Goal: Task Accomplishment & Management: Manage account settings

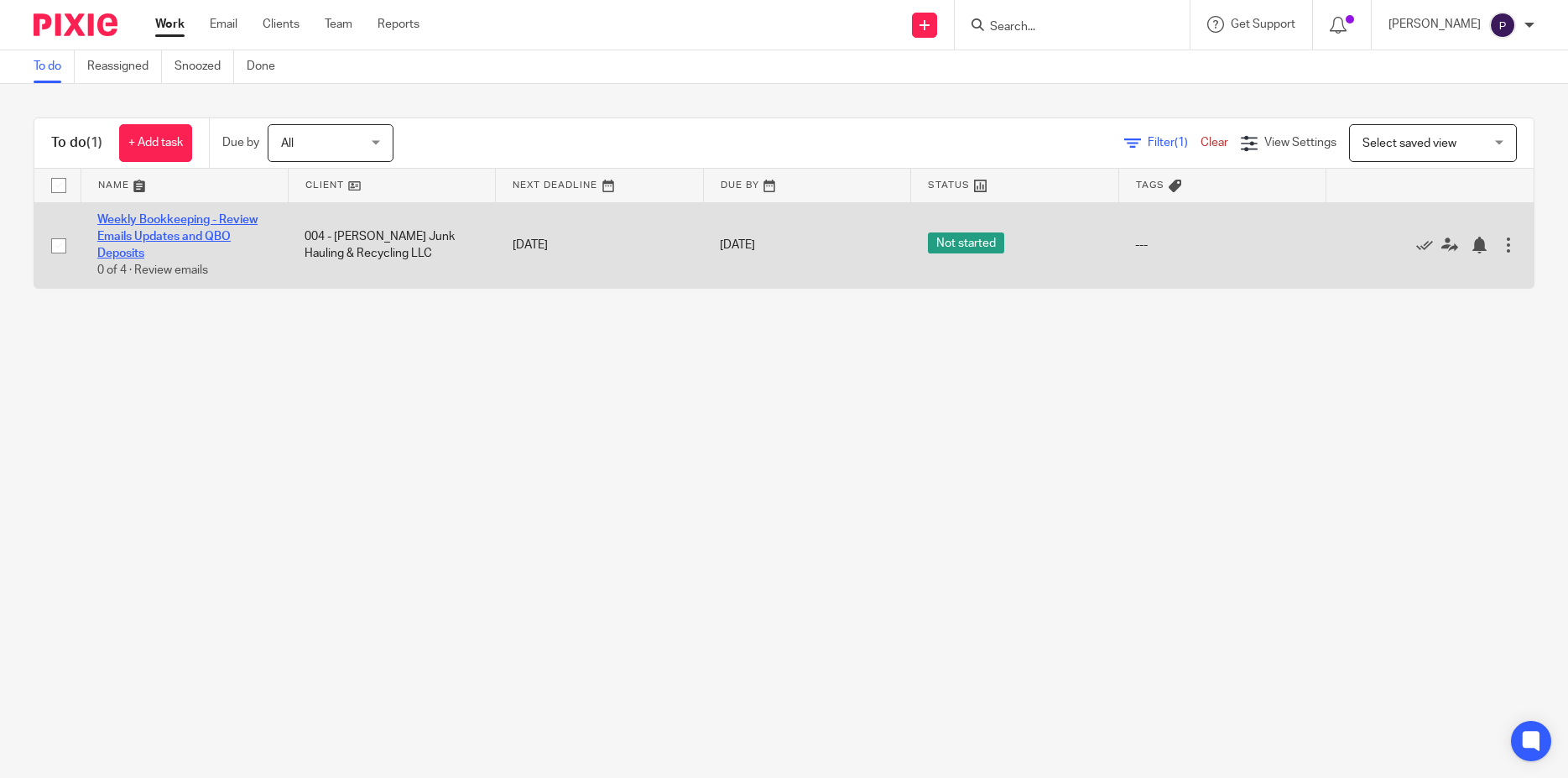
click at [179, 217] on link "Weekly Bookkeeping - Review Emails Updates and QBO Deposits" at bounding box center [177, 237] width 160 height 46
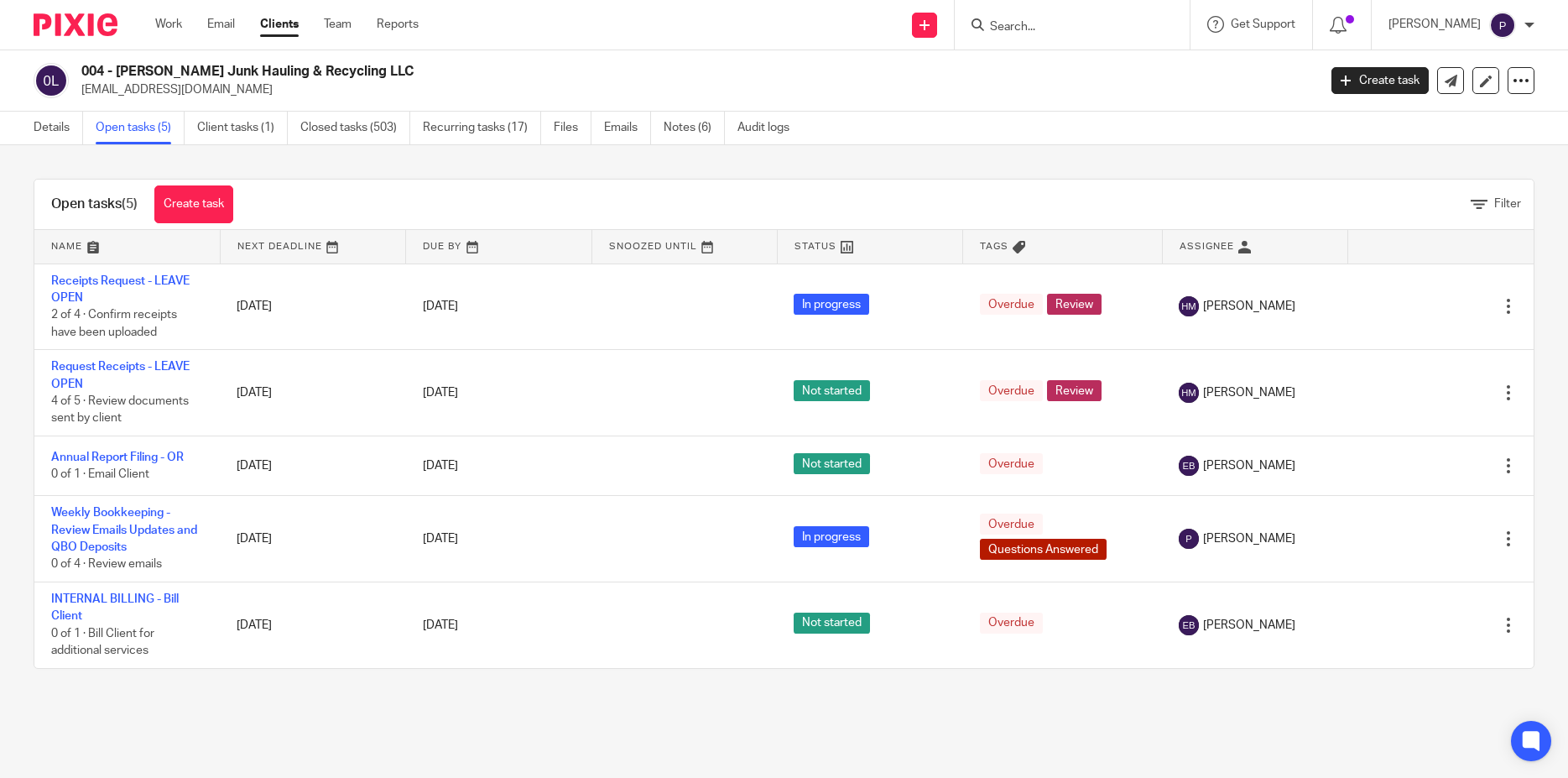
click at [282, 25] on link "Clients" at bounding box center [280, 24] width 39 height 17
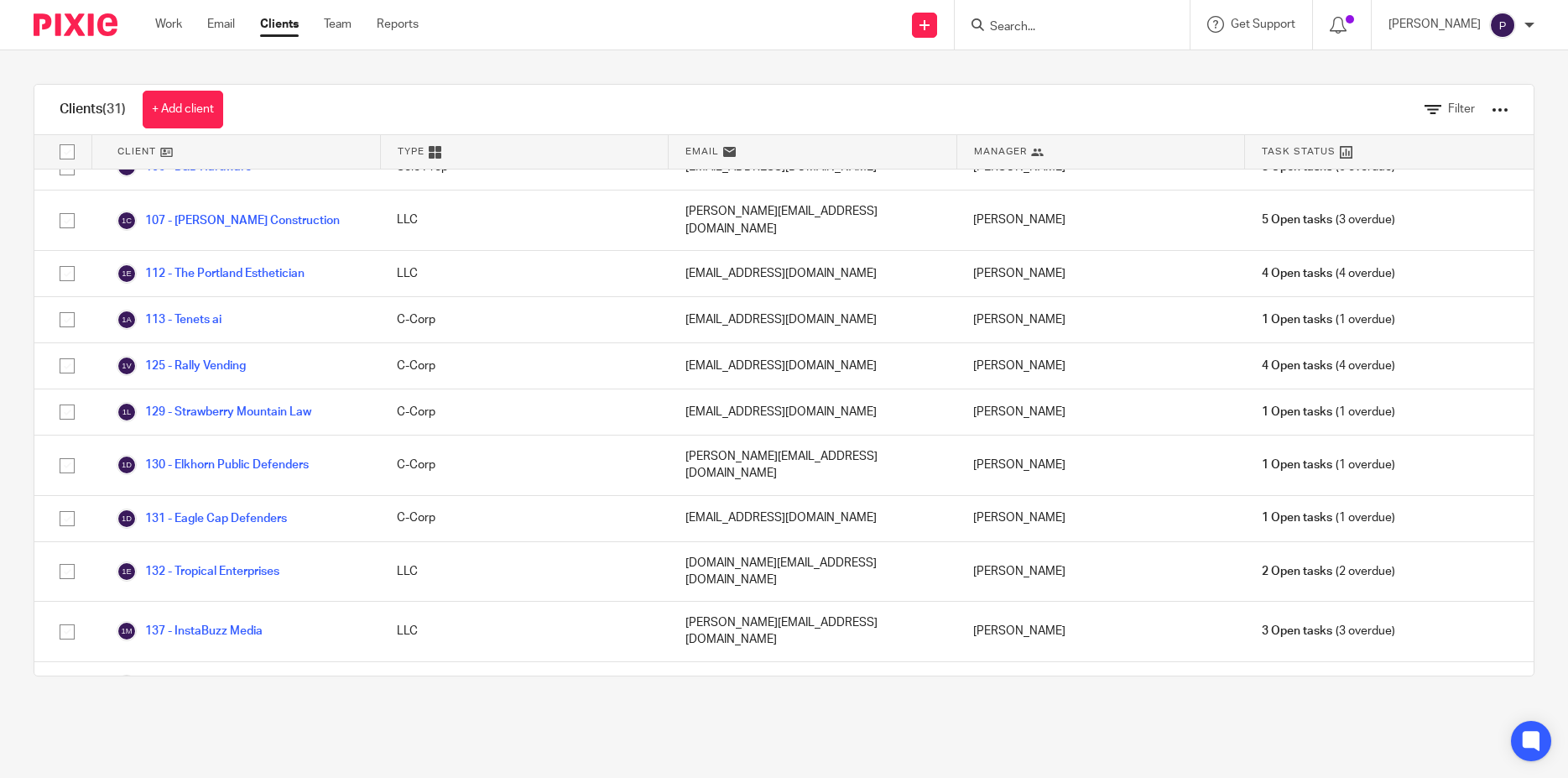
scroll to position [352, 0]
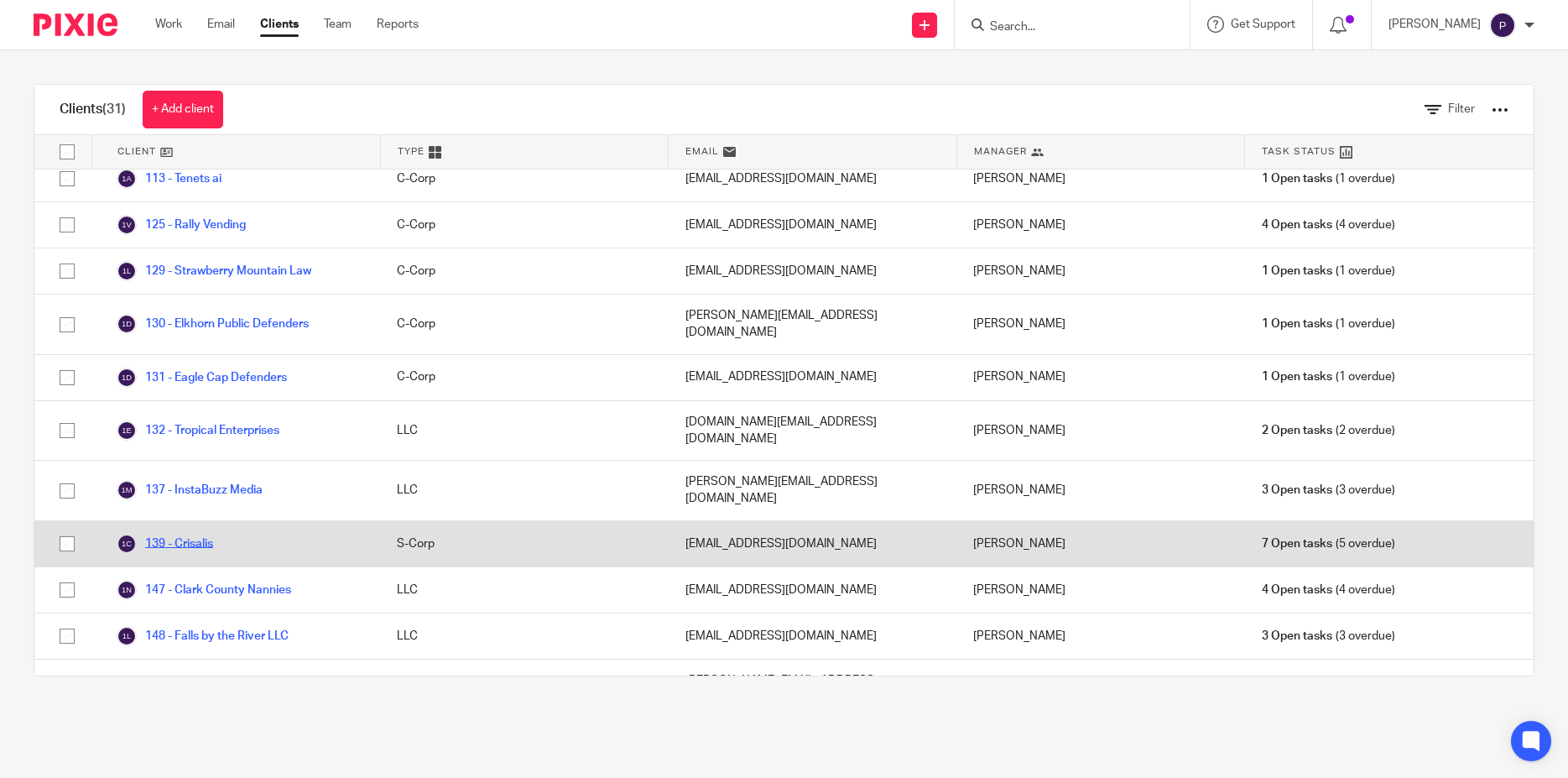
click at [203, 534] on link "139 - Crisalis" at bounding box center [164, 544] width 96 height 20
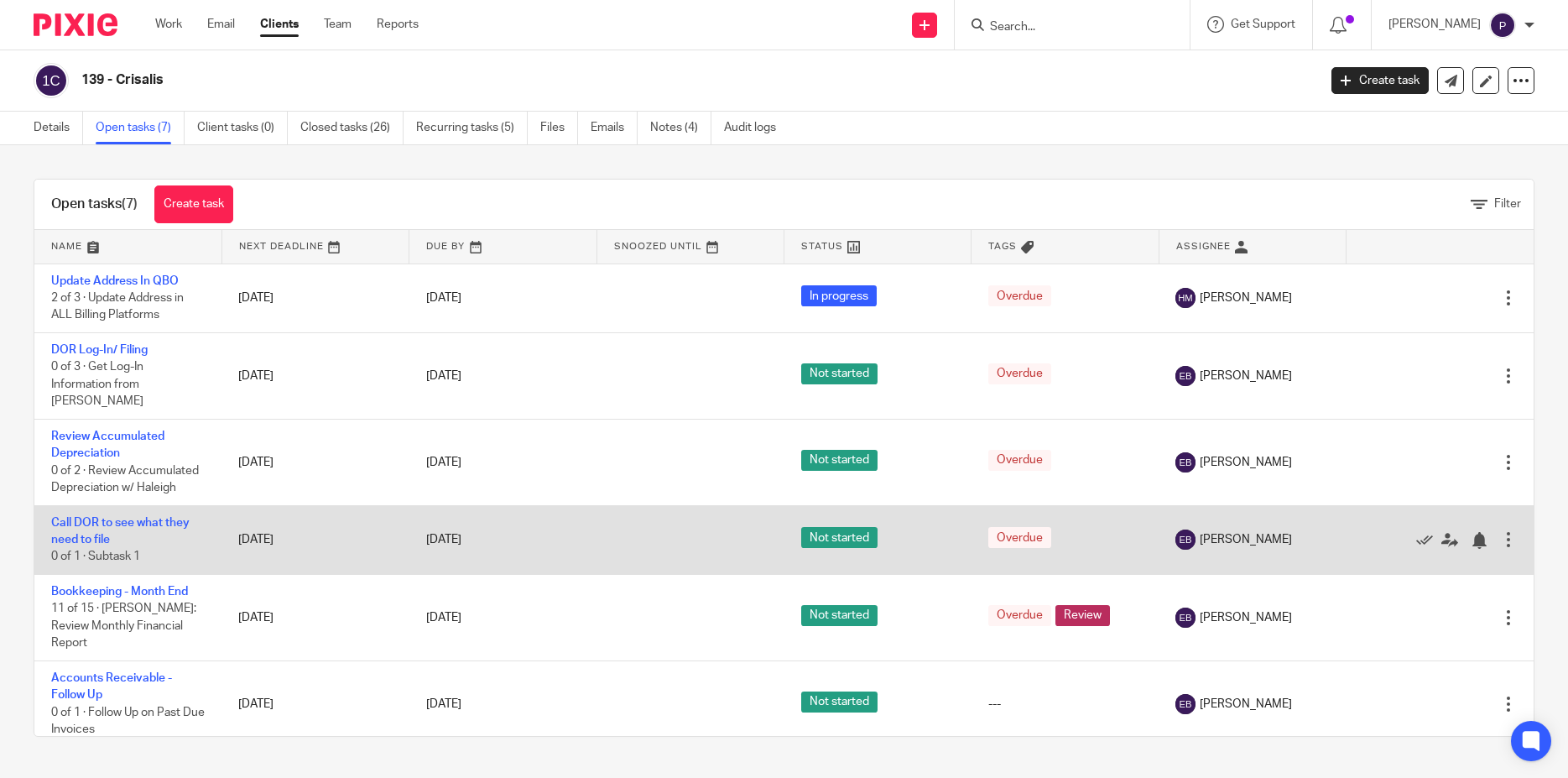
scroll to position [38, 0]
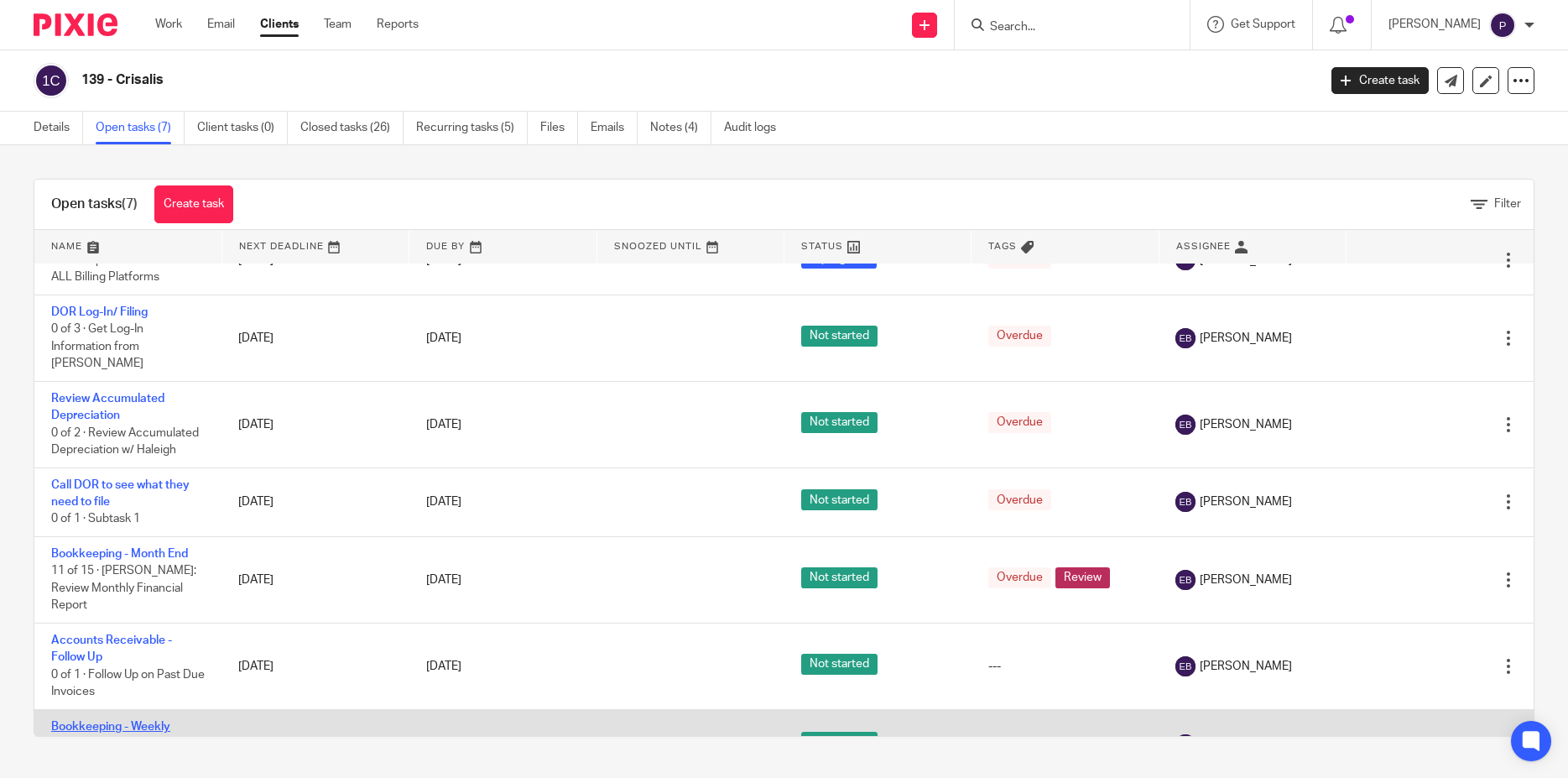
click at [108, 721] on link "Bookkeeping - Weekly" at bounding box center [111, 727] width 119 height 12
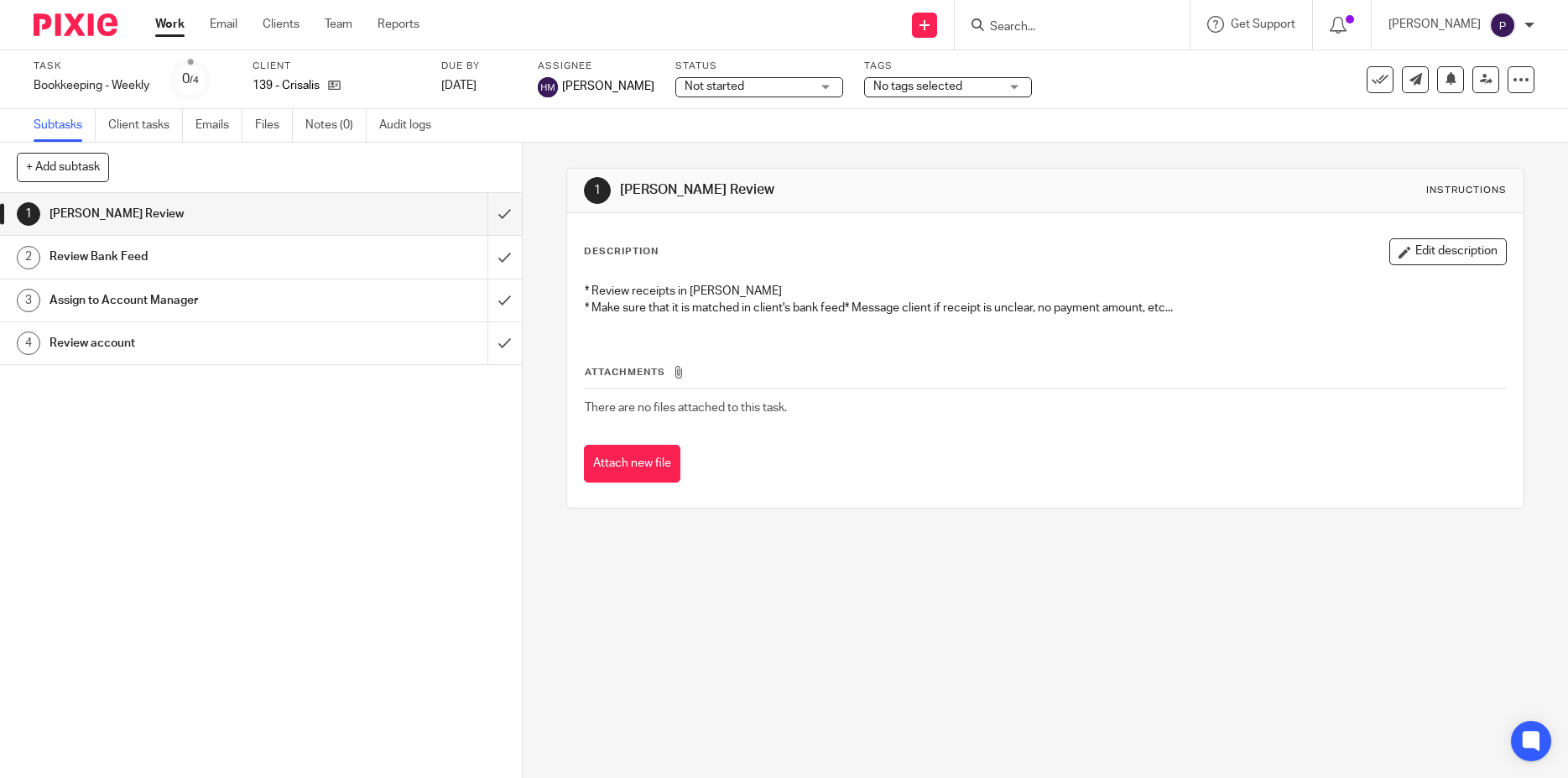
click at [406, 252] on div "Review Bank Feed" at bounding box center [259, 256] width 421 height 25
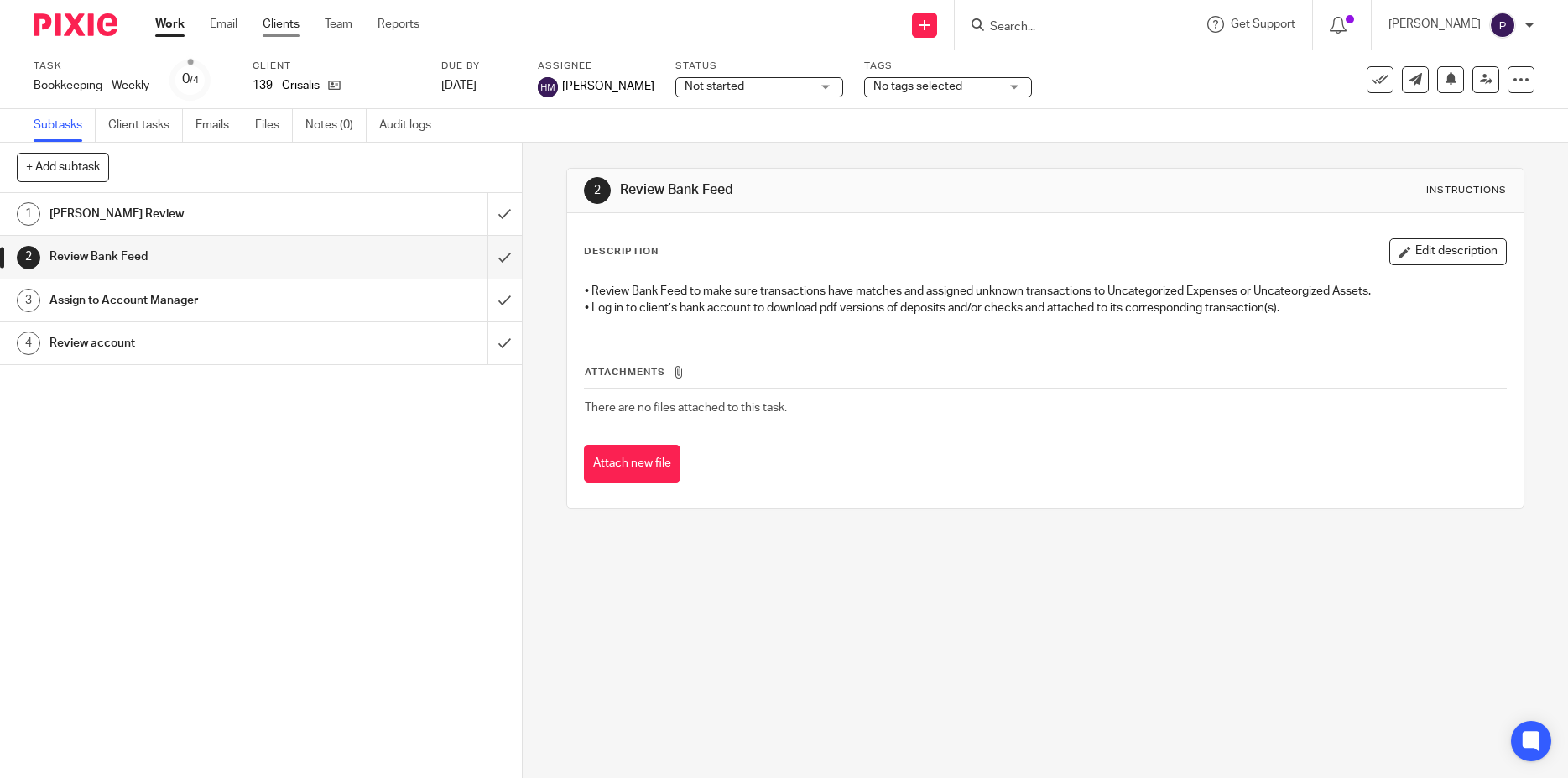
click at [290, 28] on link "Clients" at bounding box center [281, 24] width 37 height 17
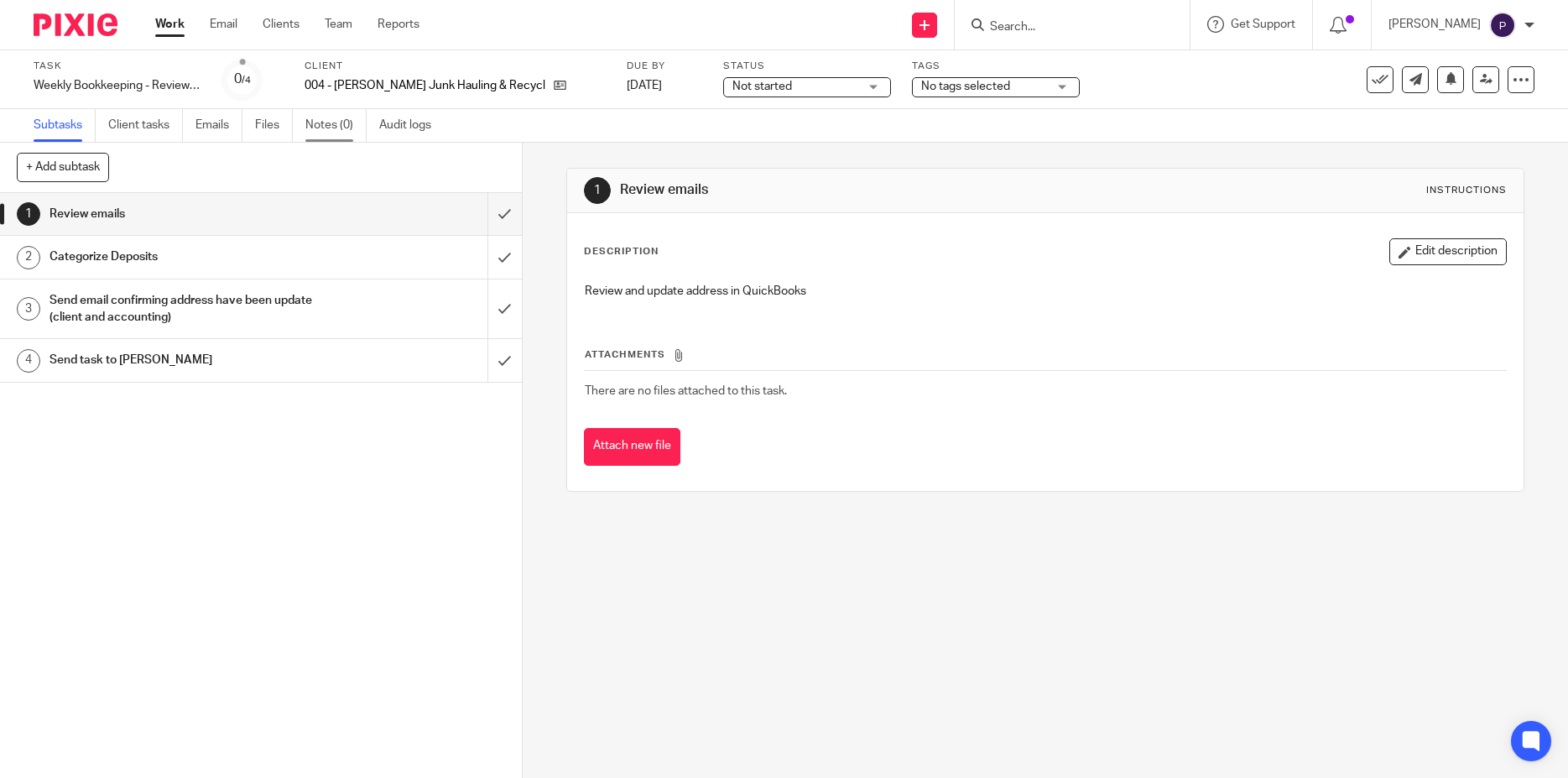
click at [326, 126] on link "Notes (0)" at bounding box center [336, 126] width 61 height 33
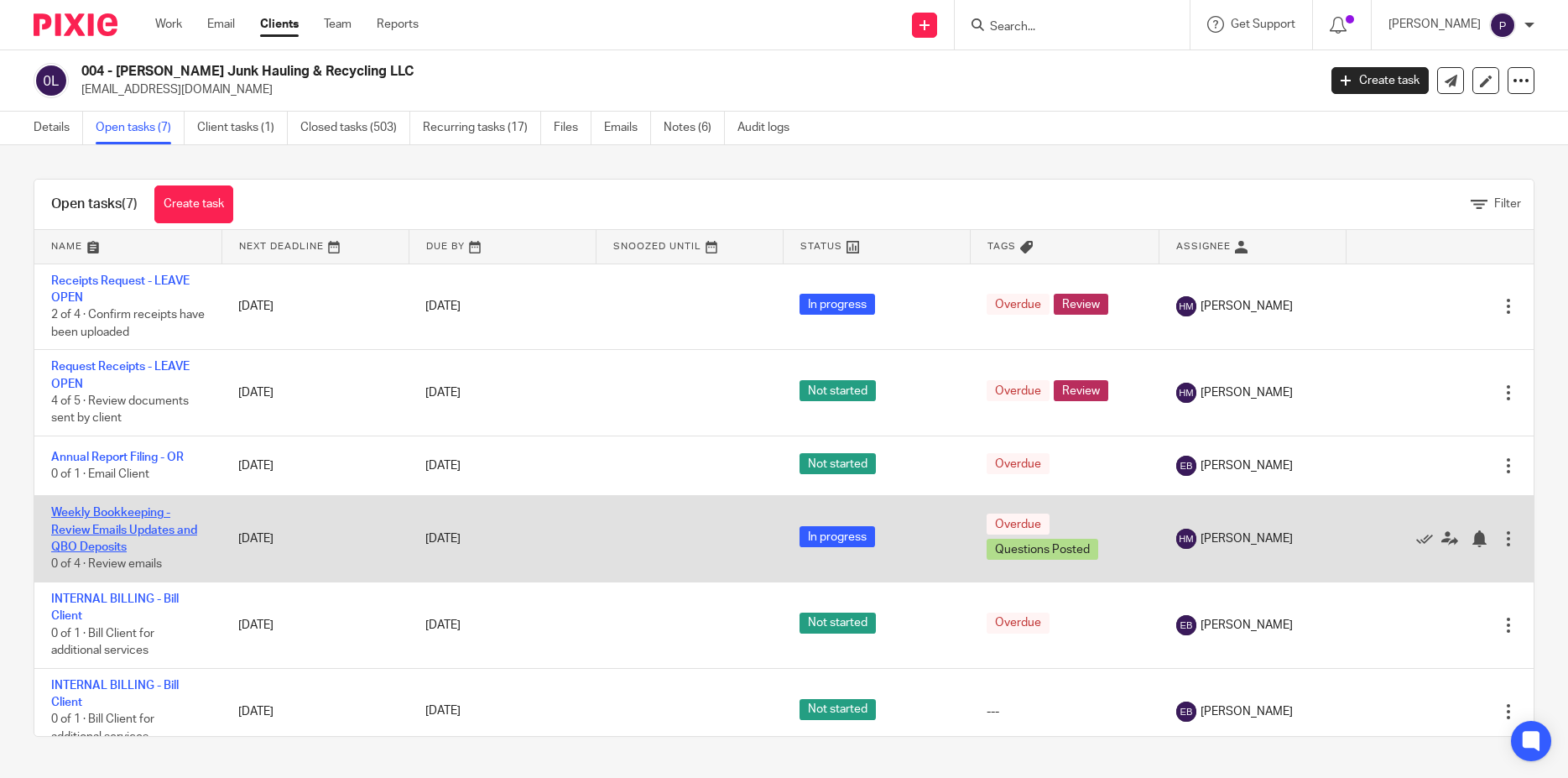
click at [158, 527] on link "Weekly Bookkeeping - Review Emails Updates and QBO Deposits" at bounding box center [124, 530] width 146 height 46
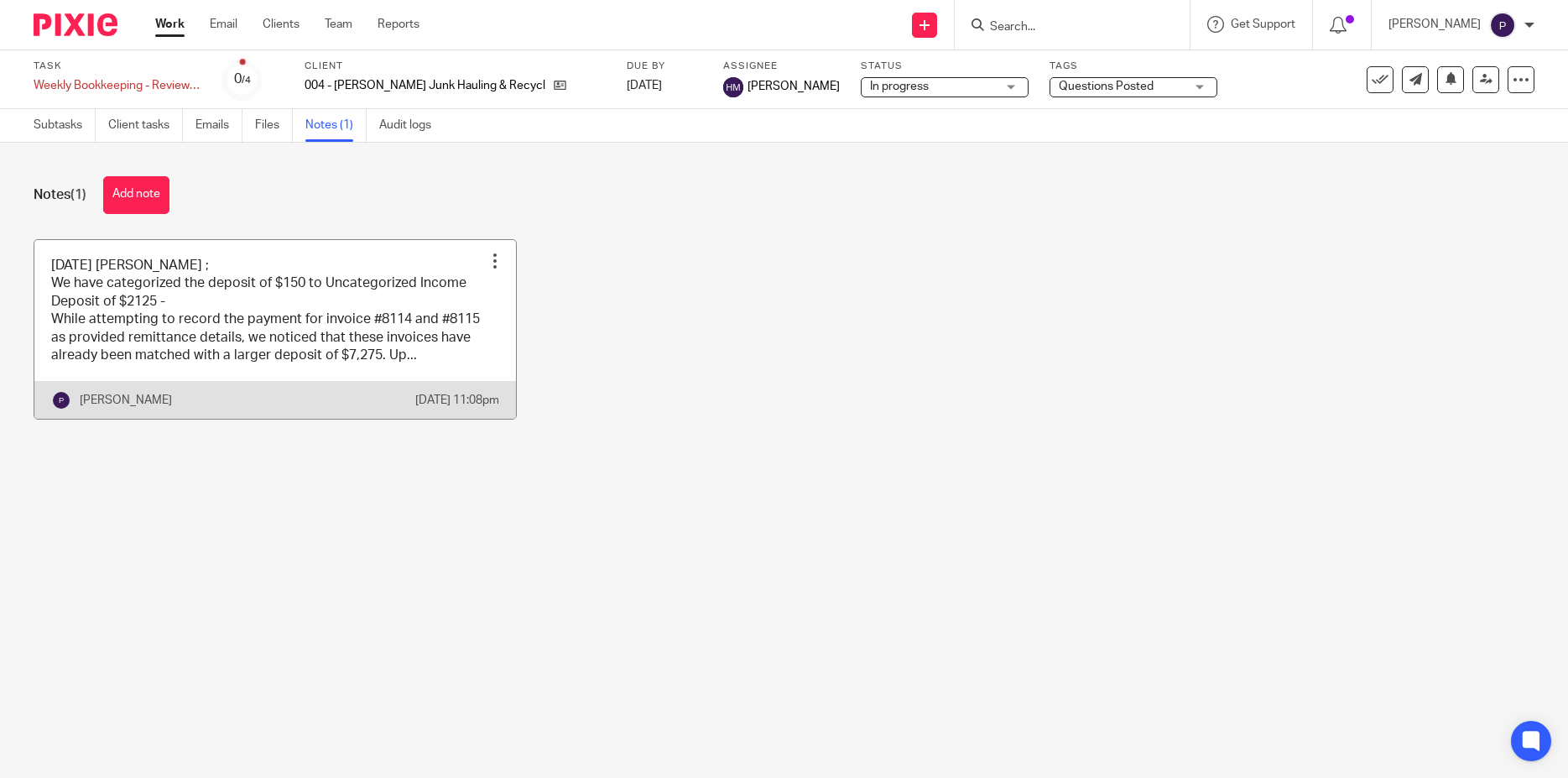
click at [350, 340] on link at bounding box center [275, 330] width 481 height 180
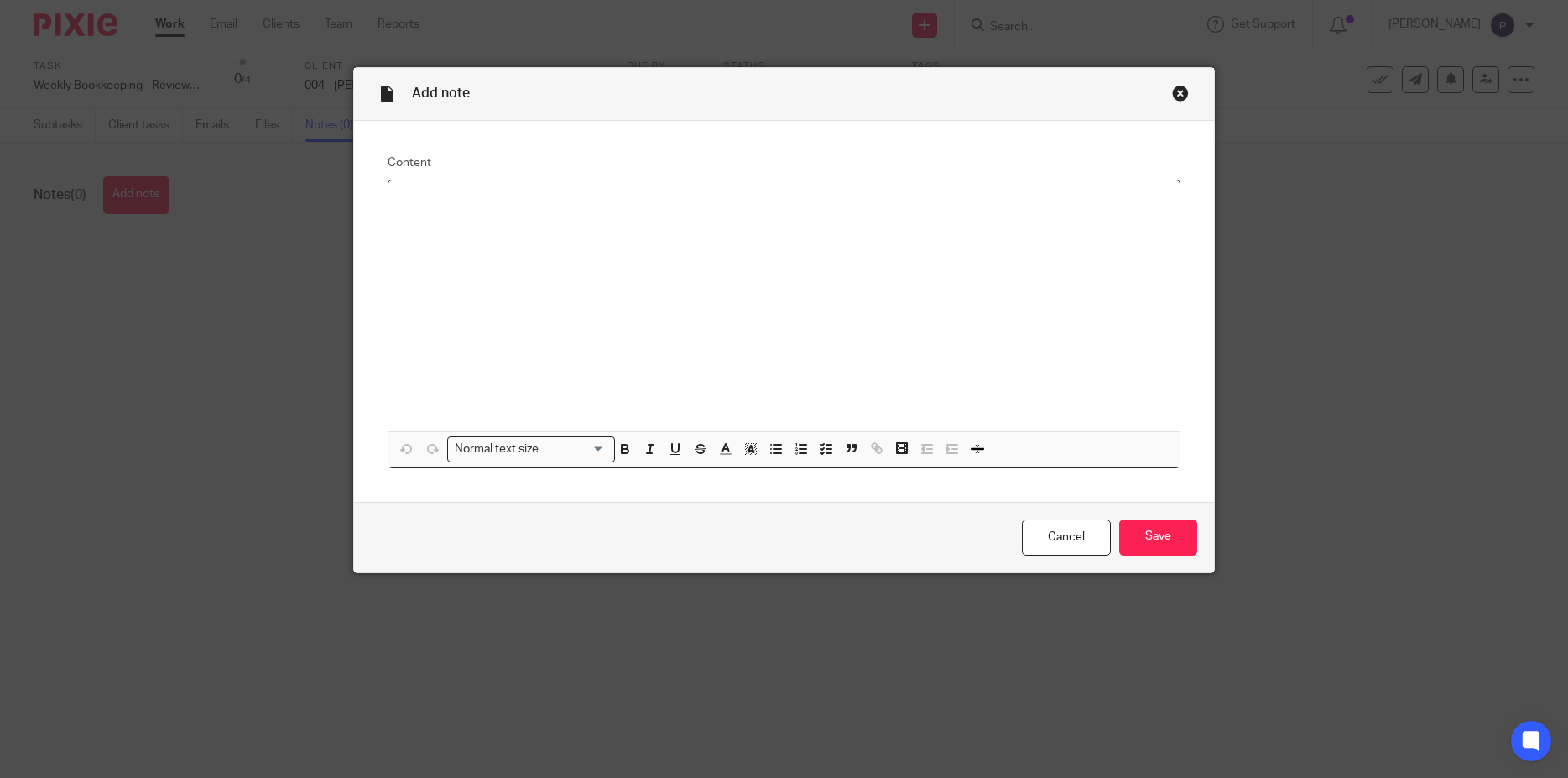
click at [498, 221] on div at bounding box center [785, 306] width 792 height 251
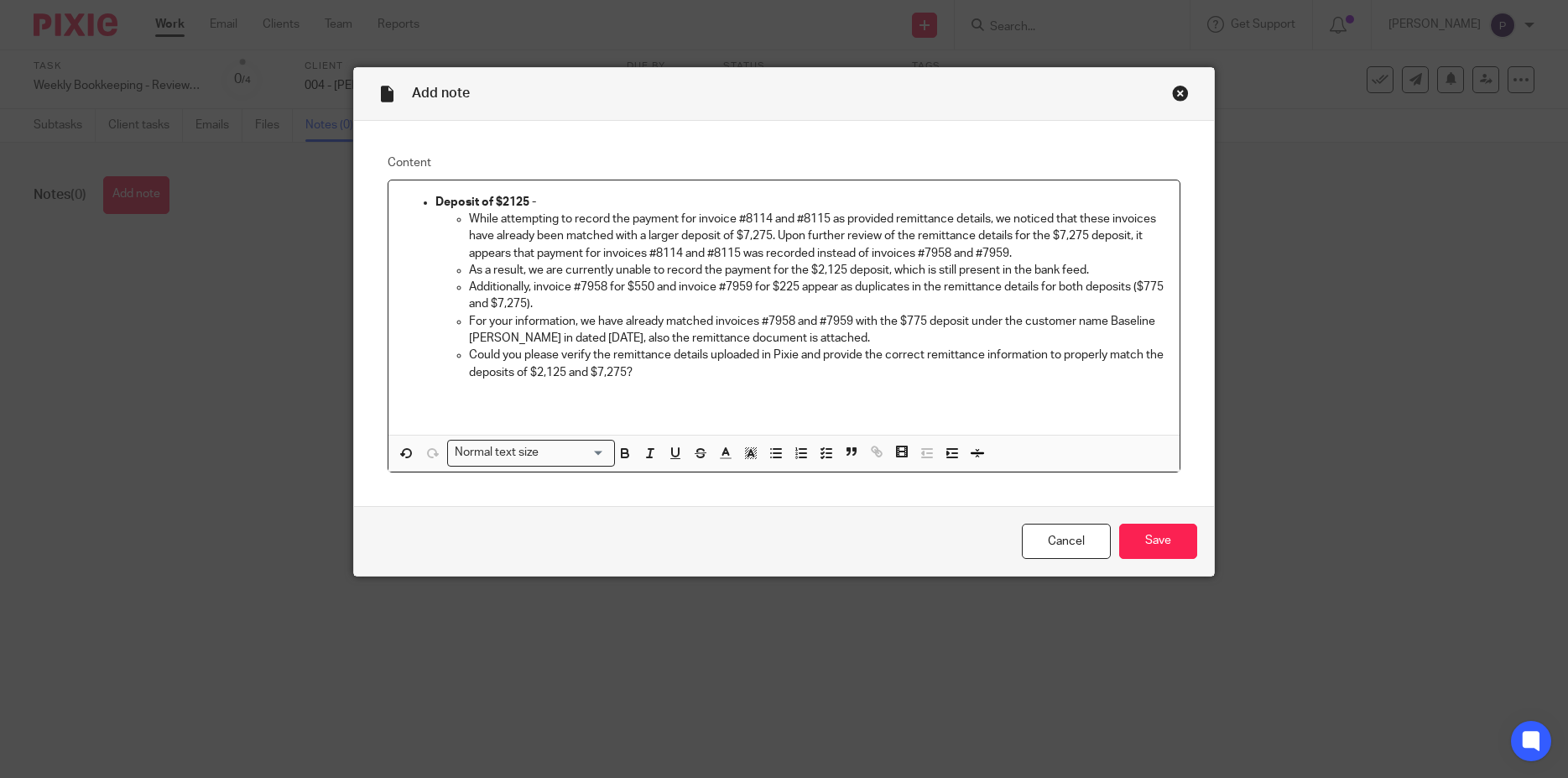
click at [436, 203] on li "Deposit of $2125 - While attempting to record the payment for invoice #8114 and…" at bounding box center [801, 287] width 732 height 187
click at [436, 203] on strong "Deposit of $2125 -" at bounding box center [486, 202] width 101 height 12
drag, startPoint x: 427, startPoint y: 202, endPoint x: 331, endPoint y: 197, distance: 96.1
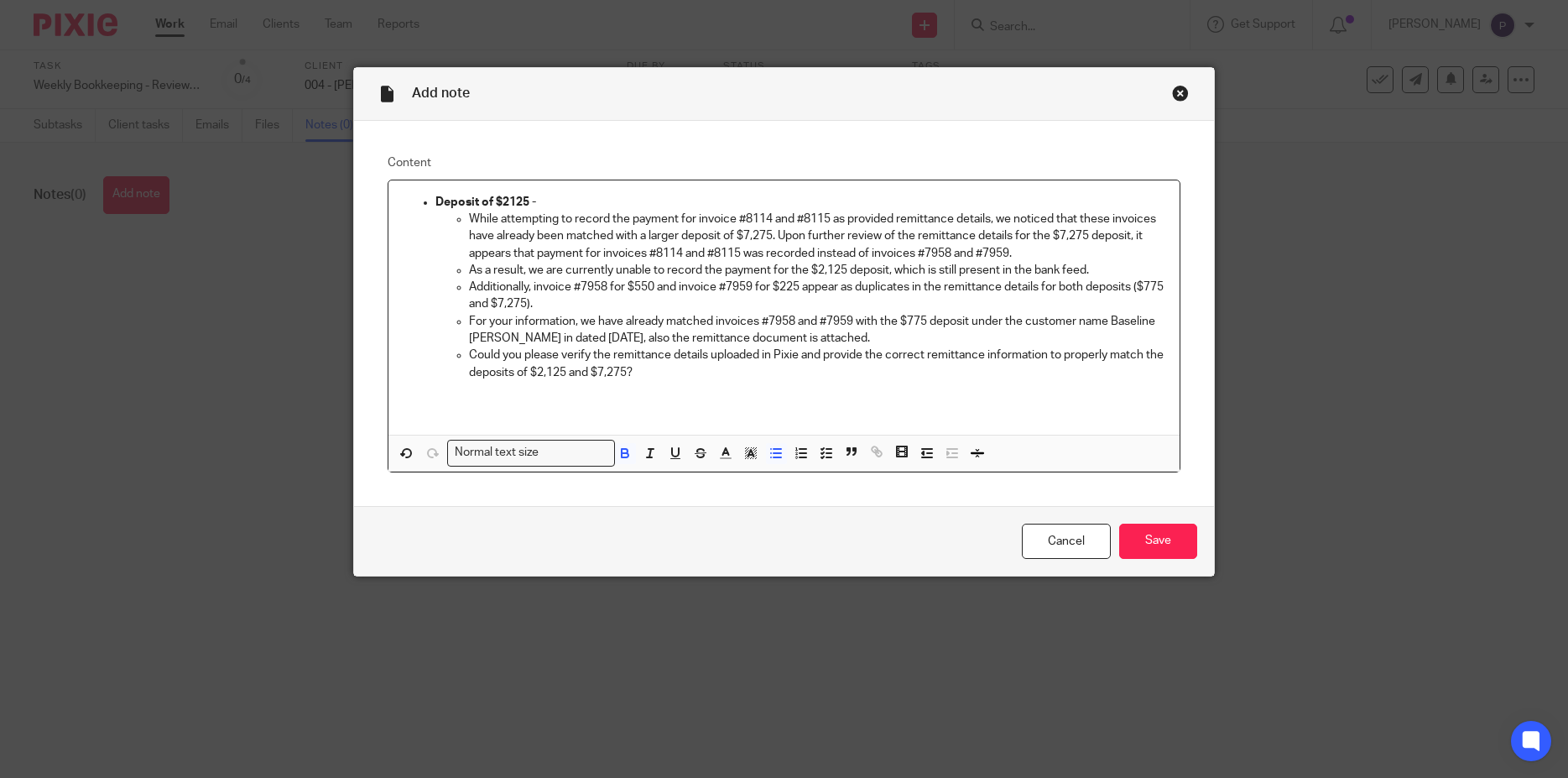
click at [331, 197] on div "Add note Content Deposit of $2125 - While attempting to record the payment for …" at bounding box center [784, 389] width 1568 height 778
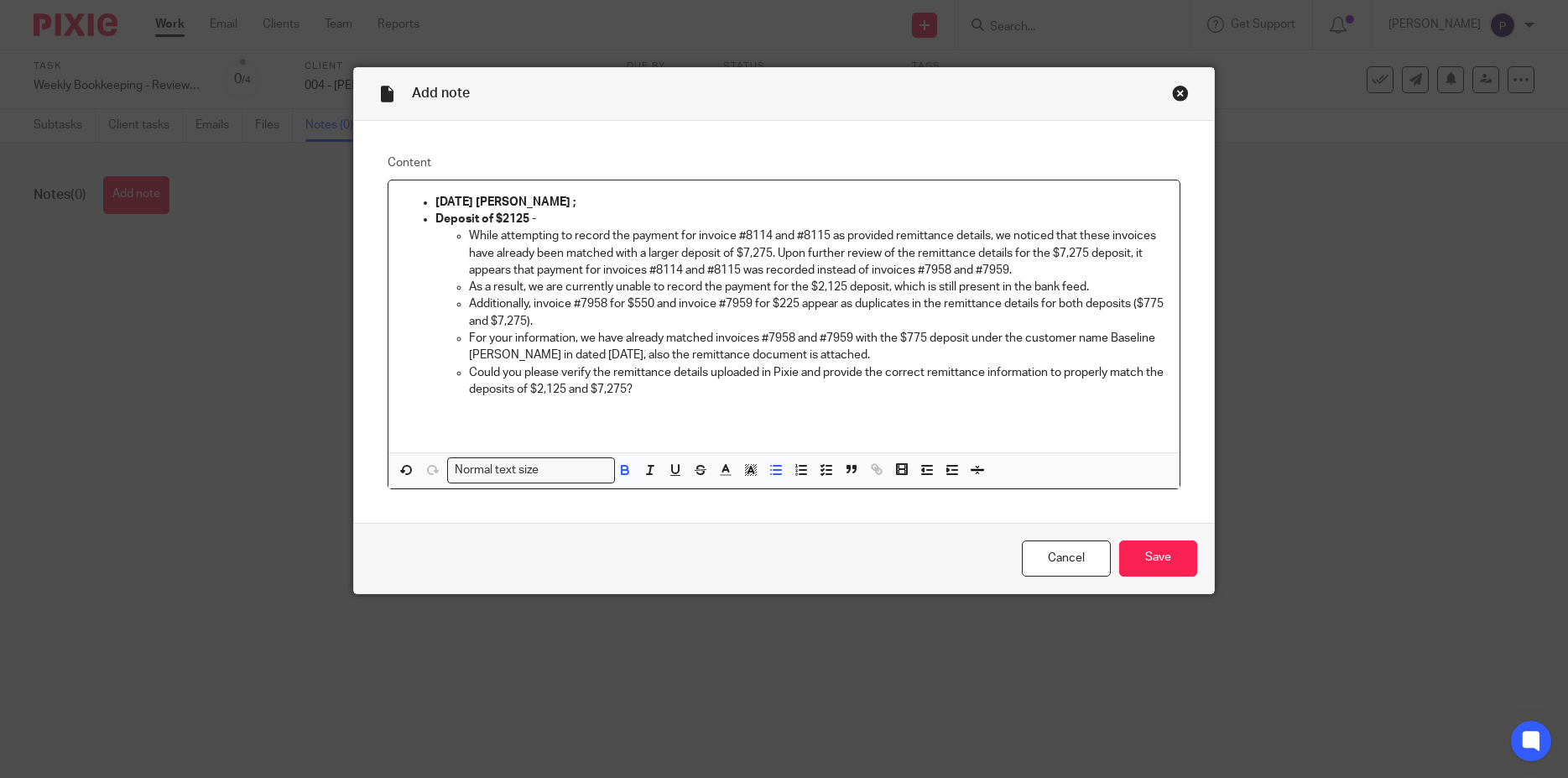
click at [436, 199] on strong "08/22/2025 Penny ;" at bounding box center [505, 202] width 140 height 12
click at [1162, 558] on input "Save" at bounding box center [1158, 558] width 78 height 36
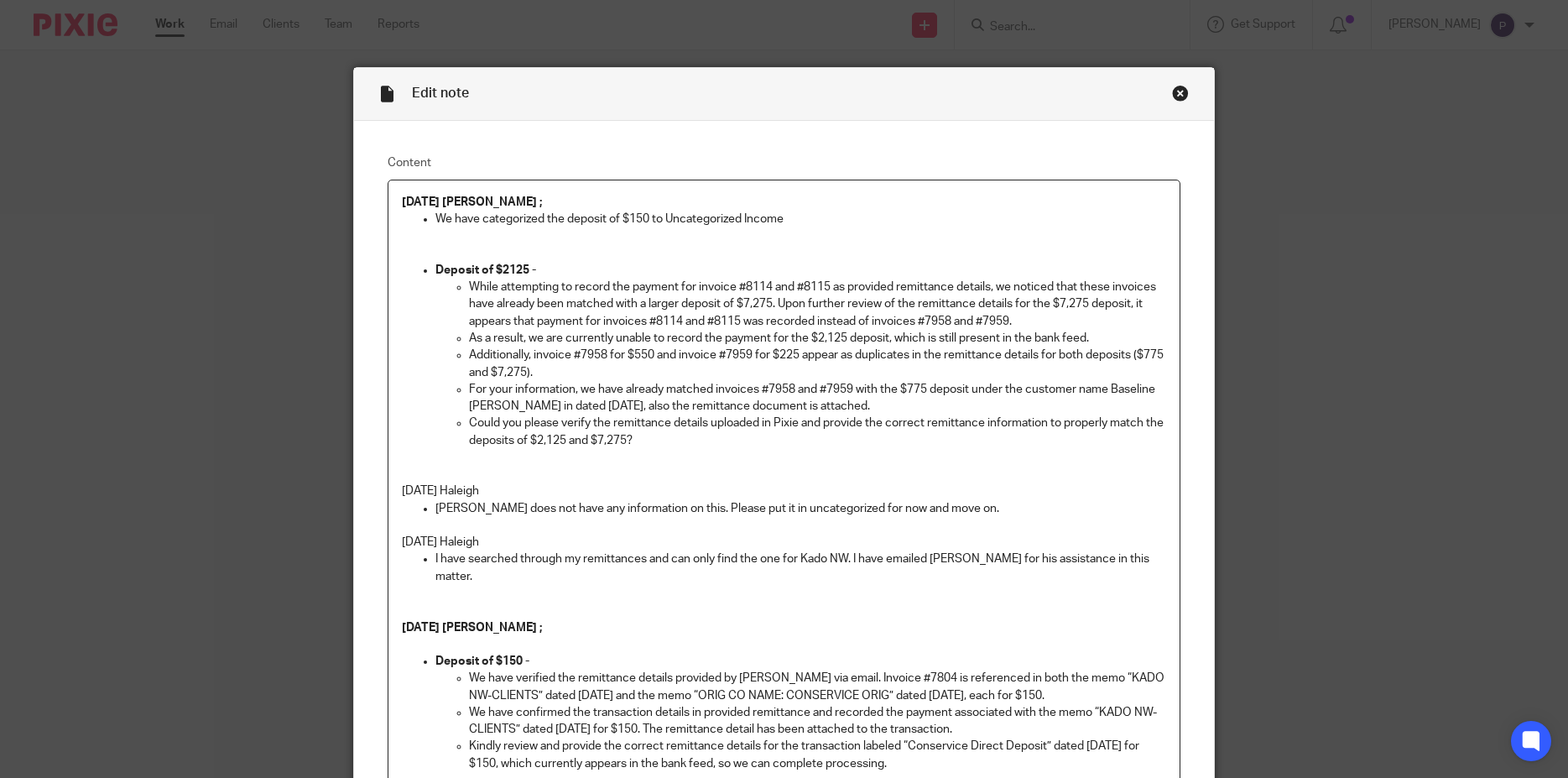
click at [790, 217] on p "We have categorized the deposit of $150 to Uncategorized Income" at bounding box center [801, 219] width 732 height 17
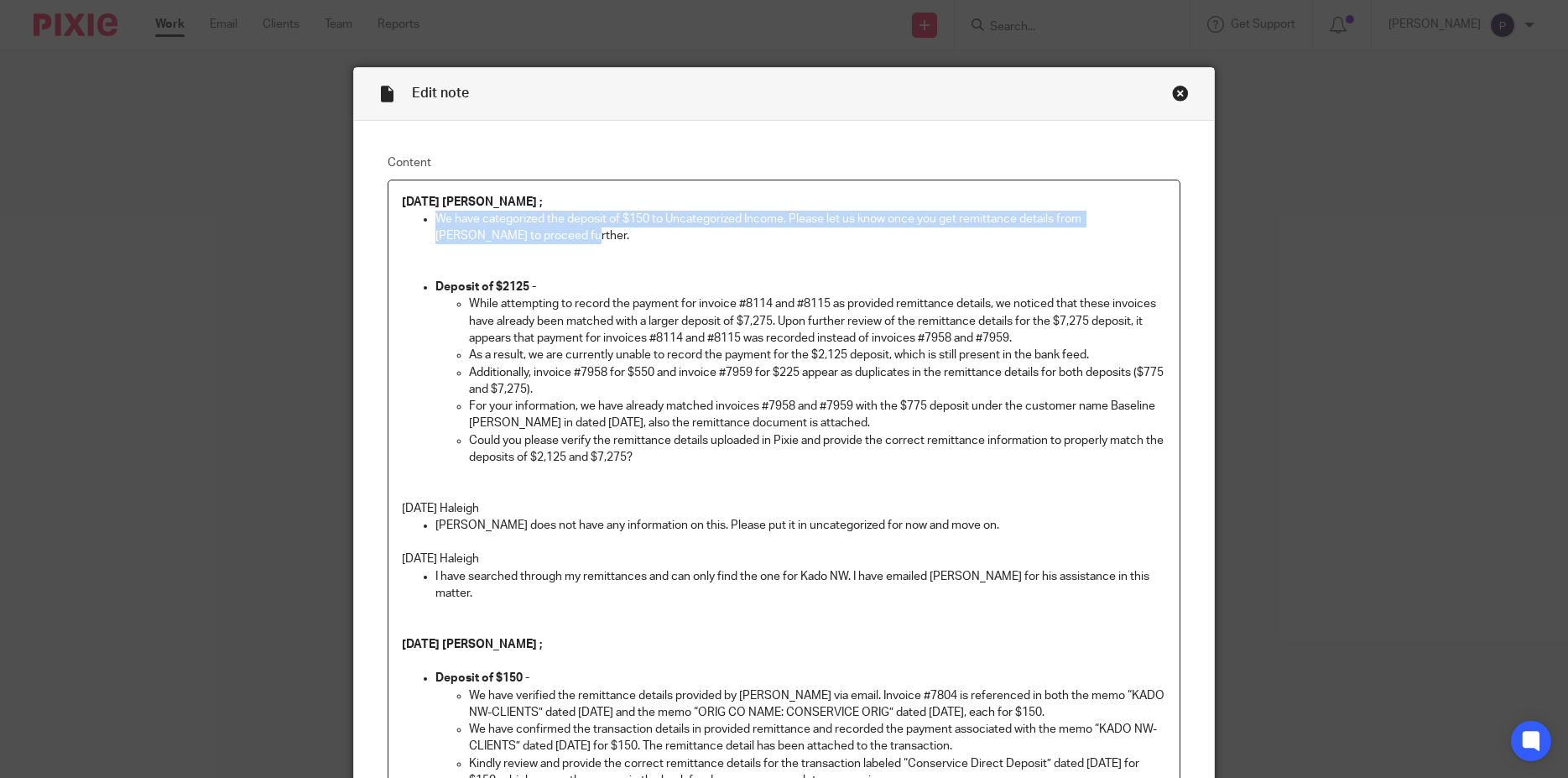
drag, startPoint x: 539, startPoint y: 236, endPoint x: 423, endPoint y: 223, distance: 116.7
click at [436, 223] on li "We have categorized the deposit of $150 to Uncategorized Income. Please let us …" at bounding box center [801, 228] width 732 height 35
copy p "We have categorized the deposit of $150 to Uncategorized Income. Please let us …"
click at [509, 283] on strong "Deposit of $2125 -" at bounding box center [486, 287] width 101 height 12
drag, startPoint x: 516, startPoint y: 237, endPoint x: 428, endPoint y: 220, distance: 89.6
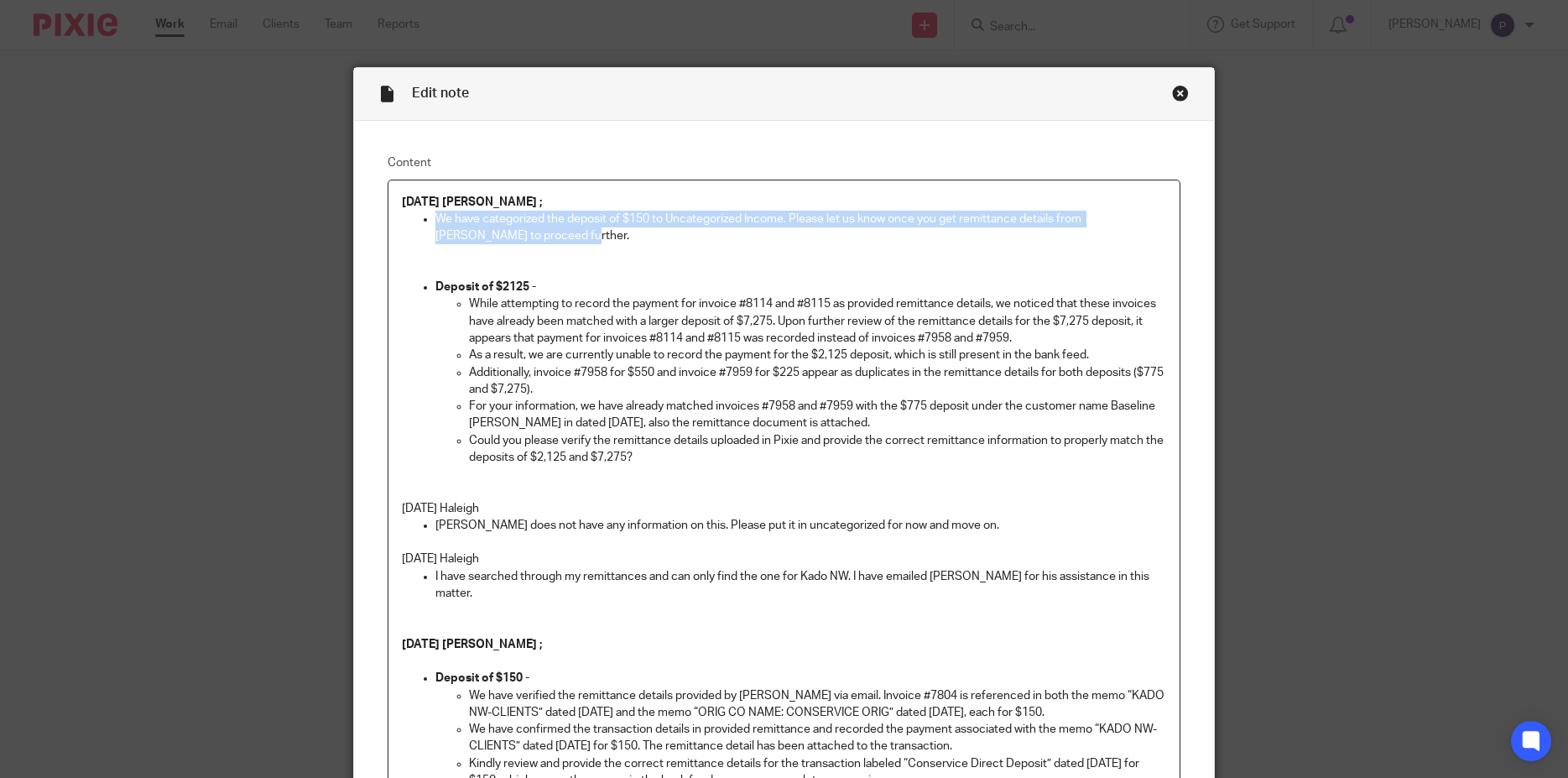
click at [436, 220] on li "We have categorized the deposit of $150 to Uncategorized Income. Please let us …" at bounding box center [801, 228] width 732 height 35
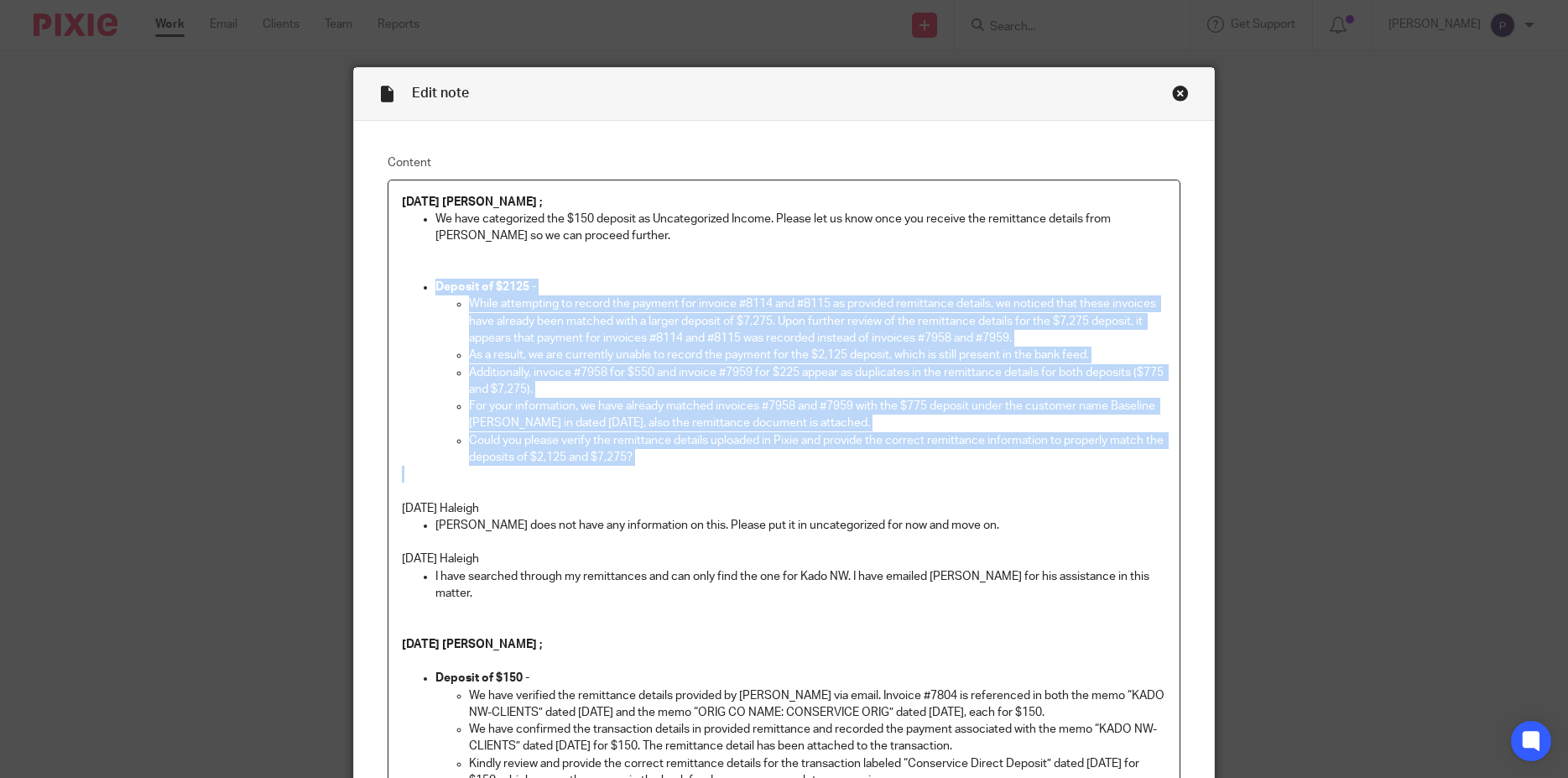
drag, startPoint x: 646, startPoint y: 469, endPoint x: 426, endPoint y: 291, distance: 283.0
click at [426, 291] on div "08/22/2025 Penny ; We have categorized the $150 deposit as Uncategorized Income…" at bounding box center [785, 589] width 792 height 817
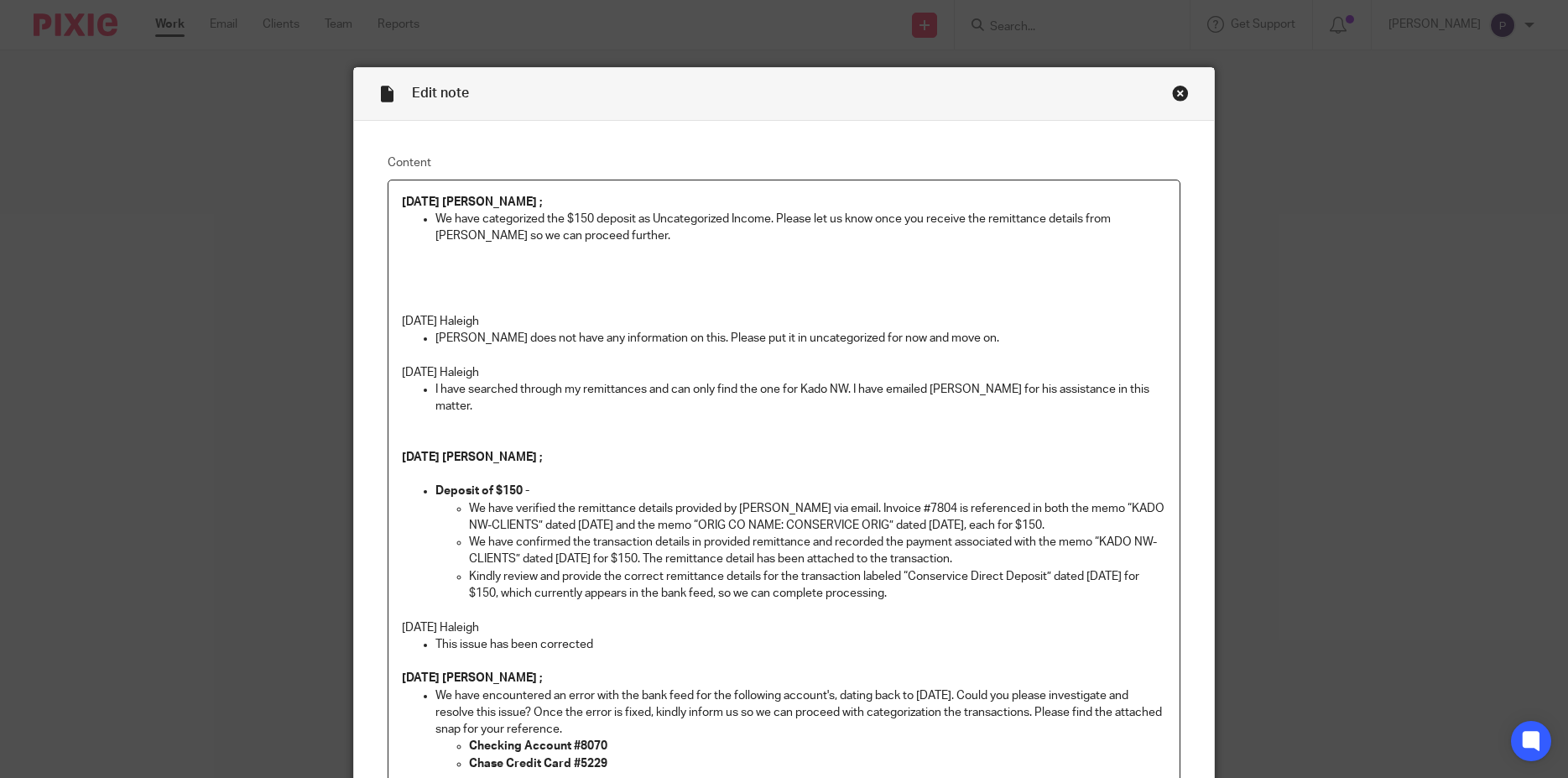
click at [419, 272] on p at bounding box center [784, 262] width 766 height 35
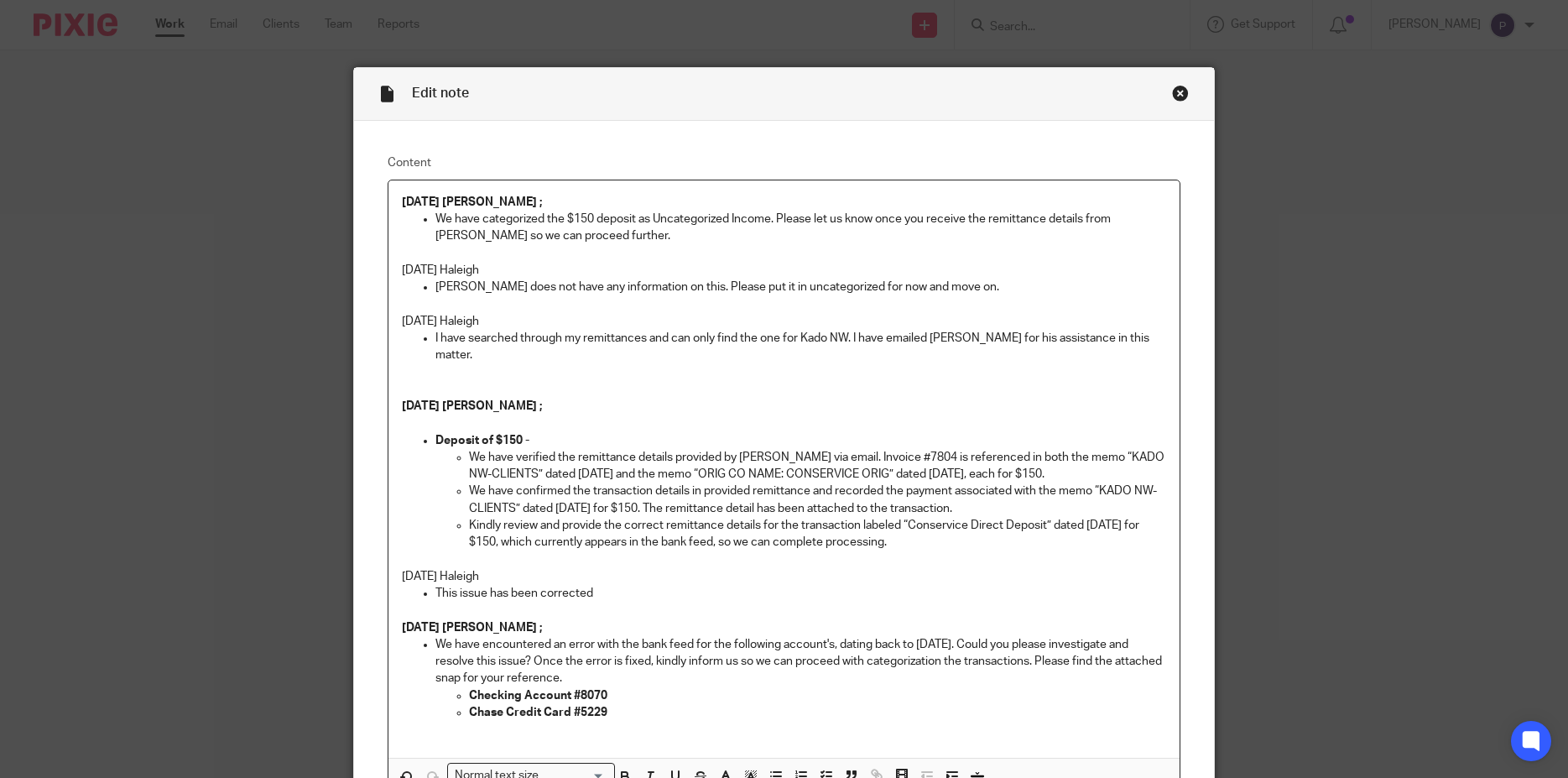
scroll to position [173, 0]
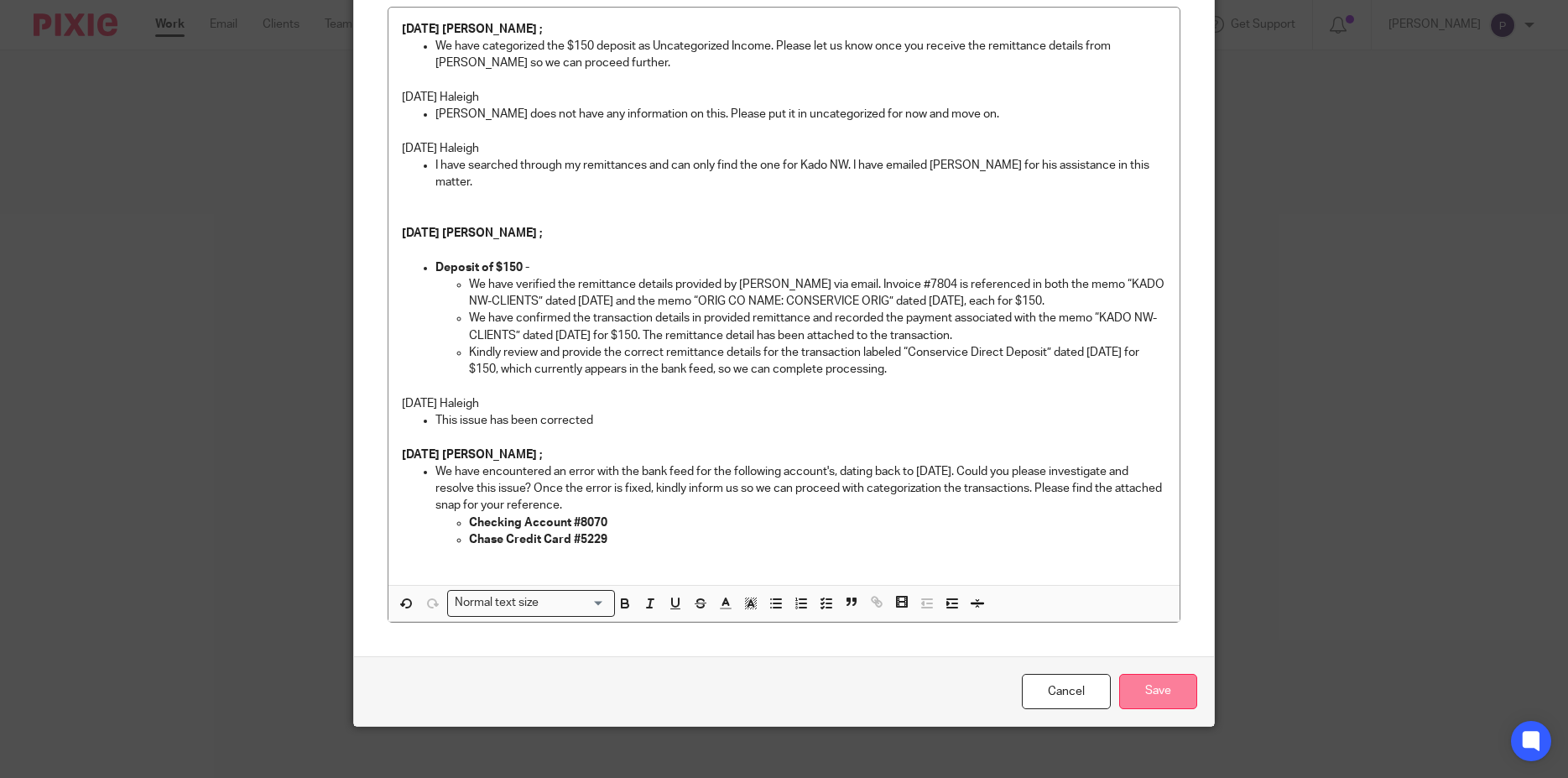
click at [1162, 678] on input "Save" at bounding box center [1158, 692] width 78 height 36
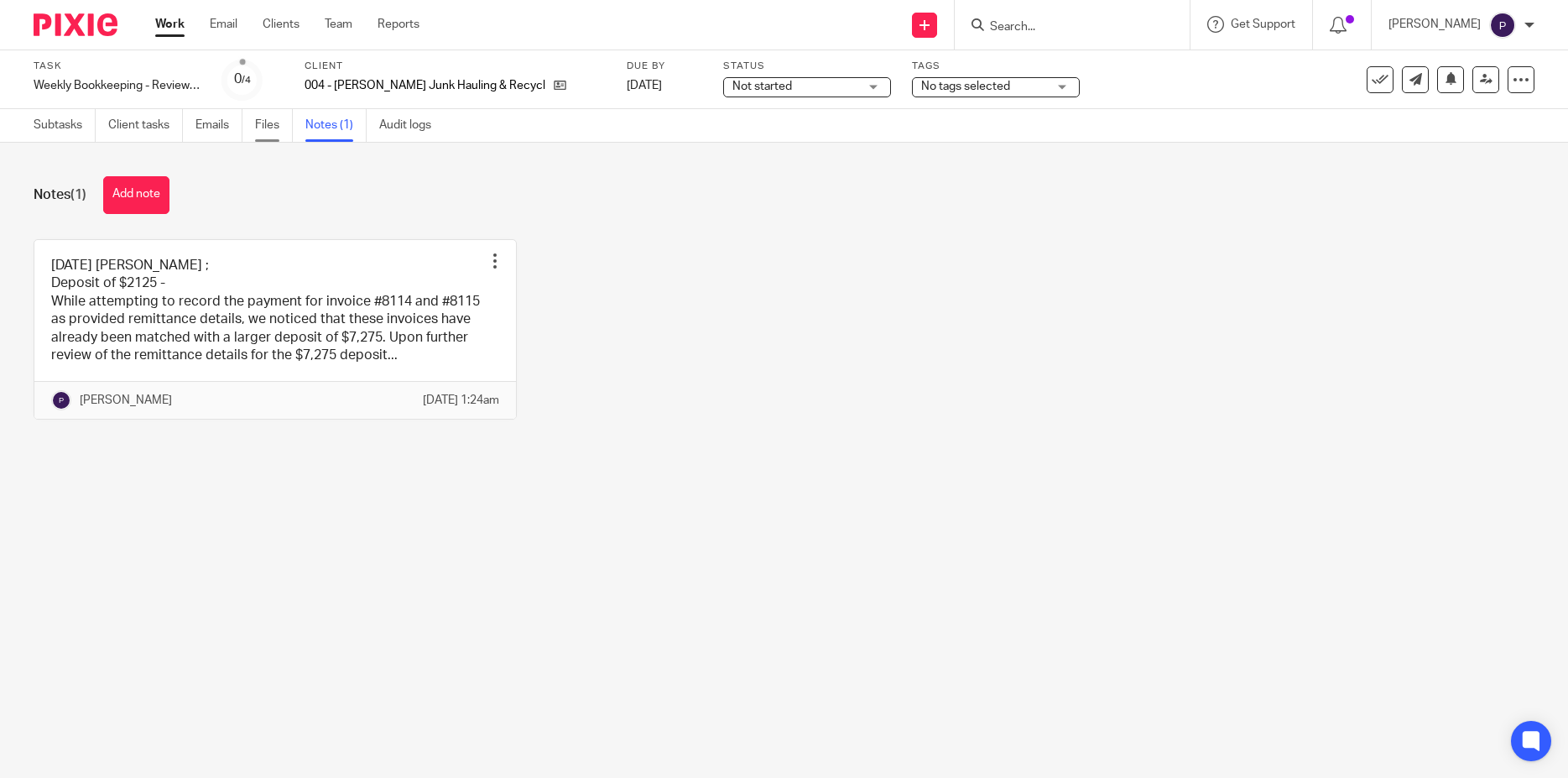
click at [271, 131] on link "Files" at bounding box center [273, 126] width 38 height 33
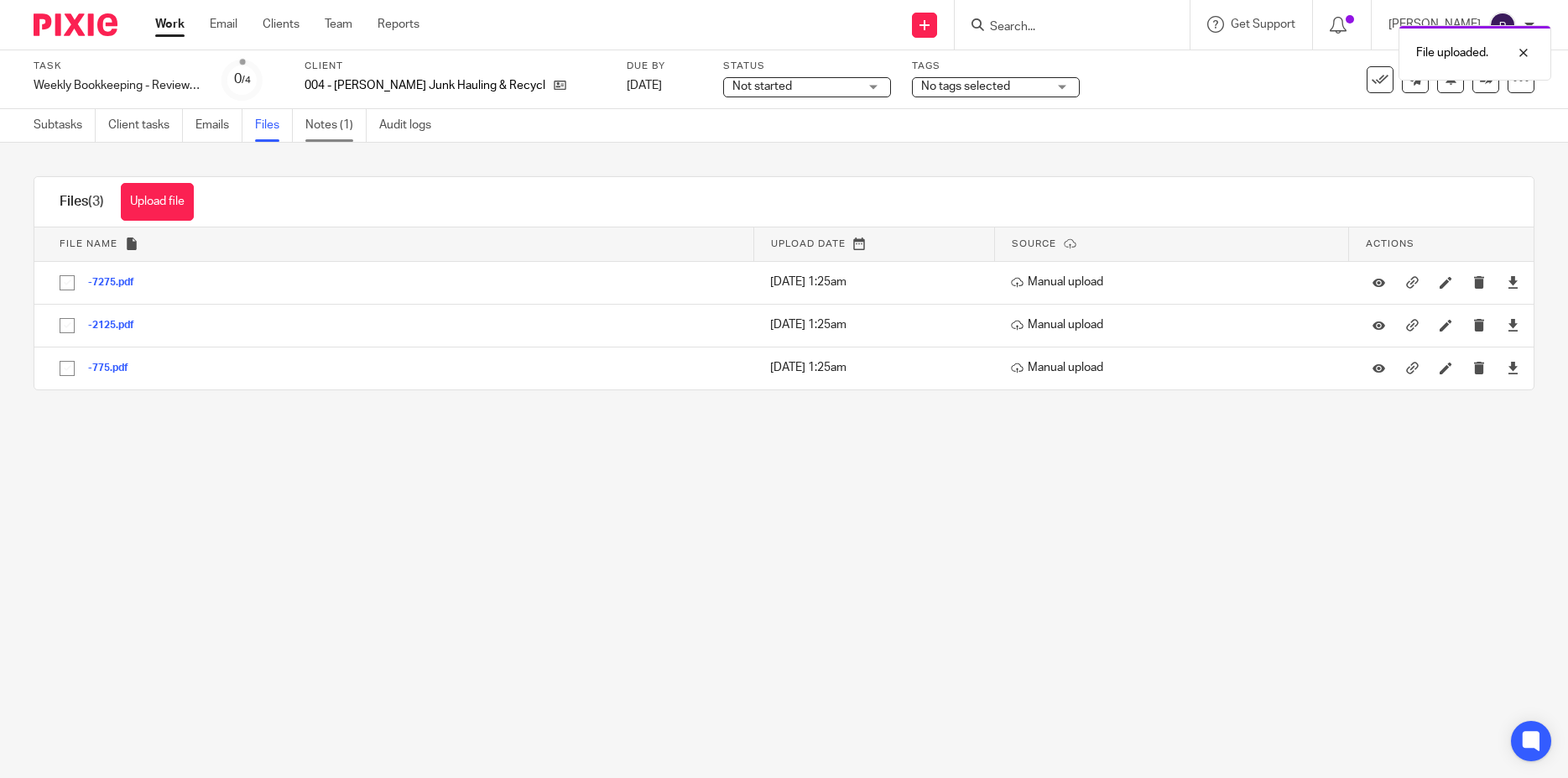
click at [331, 130] on link "Notes (1)" at bounding box center [336, 126] width 61 height 33
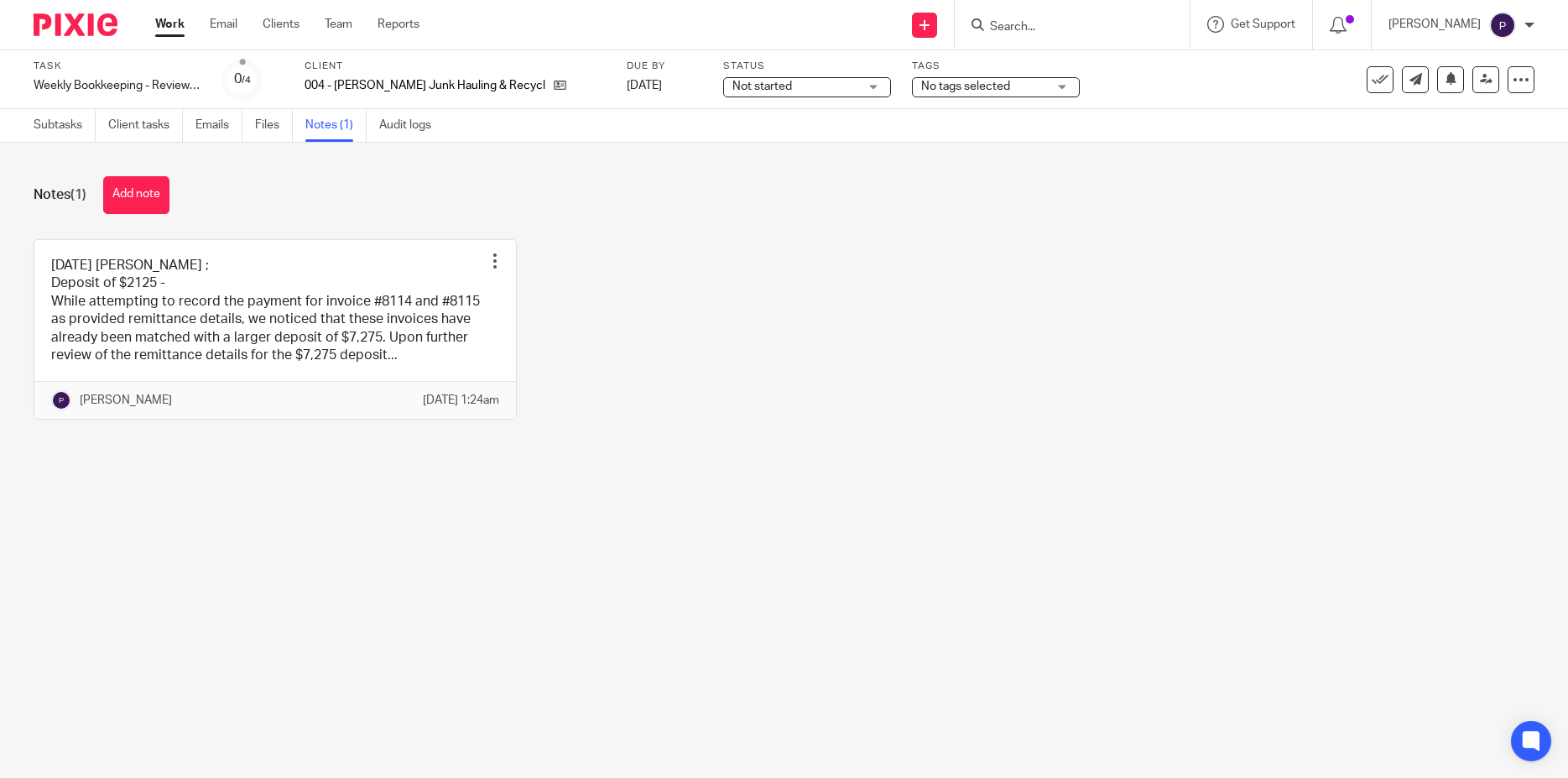
click at [974, 89] on span "No tags selected" at bounding box center [984, 86] width 126 height 17
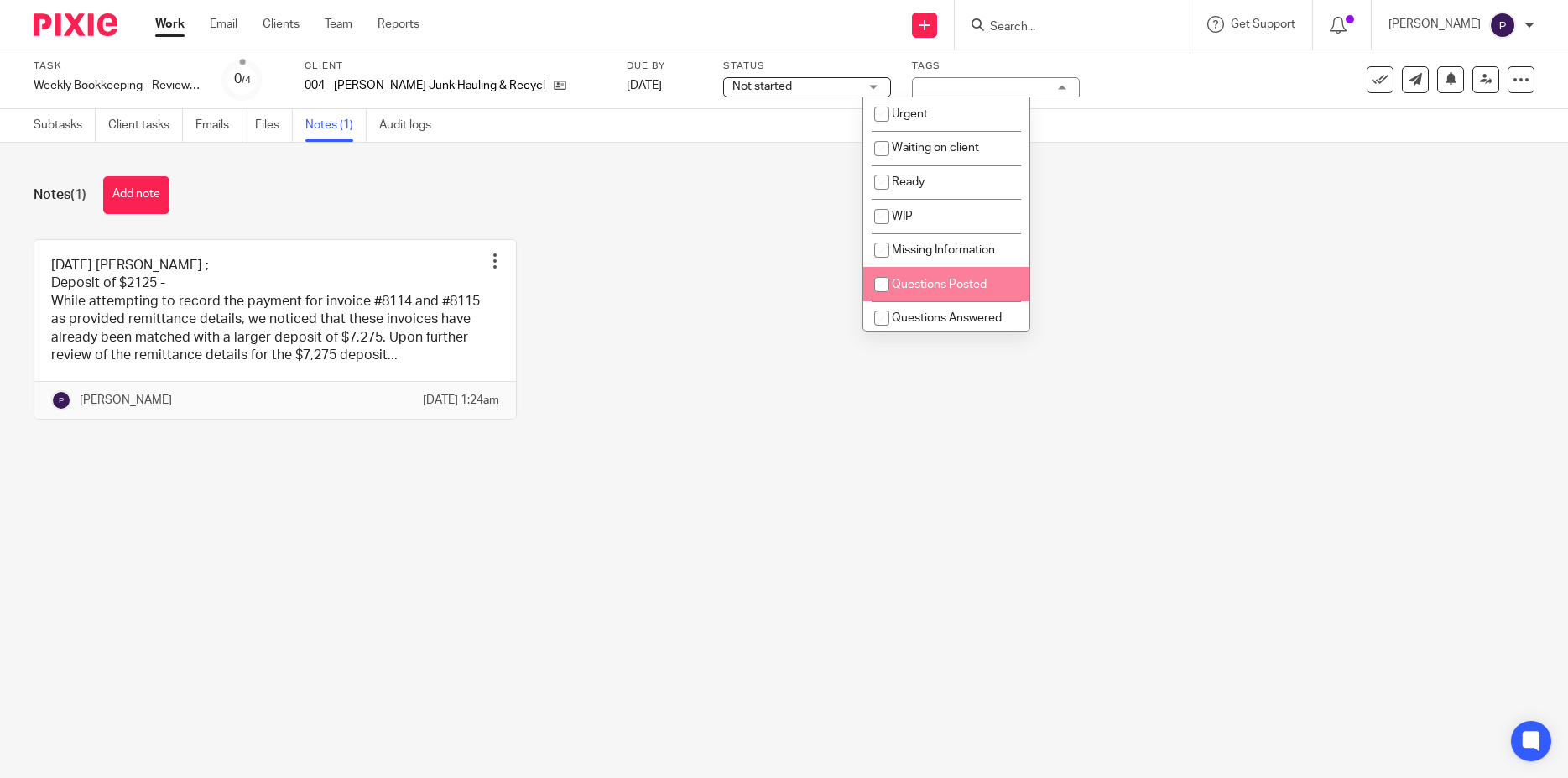
click at [881, 286] on input "checkbox" at bounding box center [881, 284] width 32 height 32
checkbox input "true"
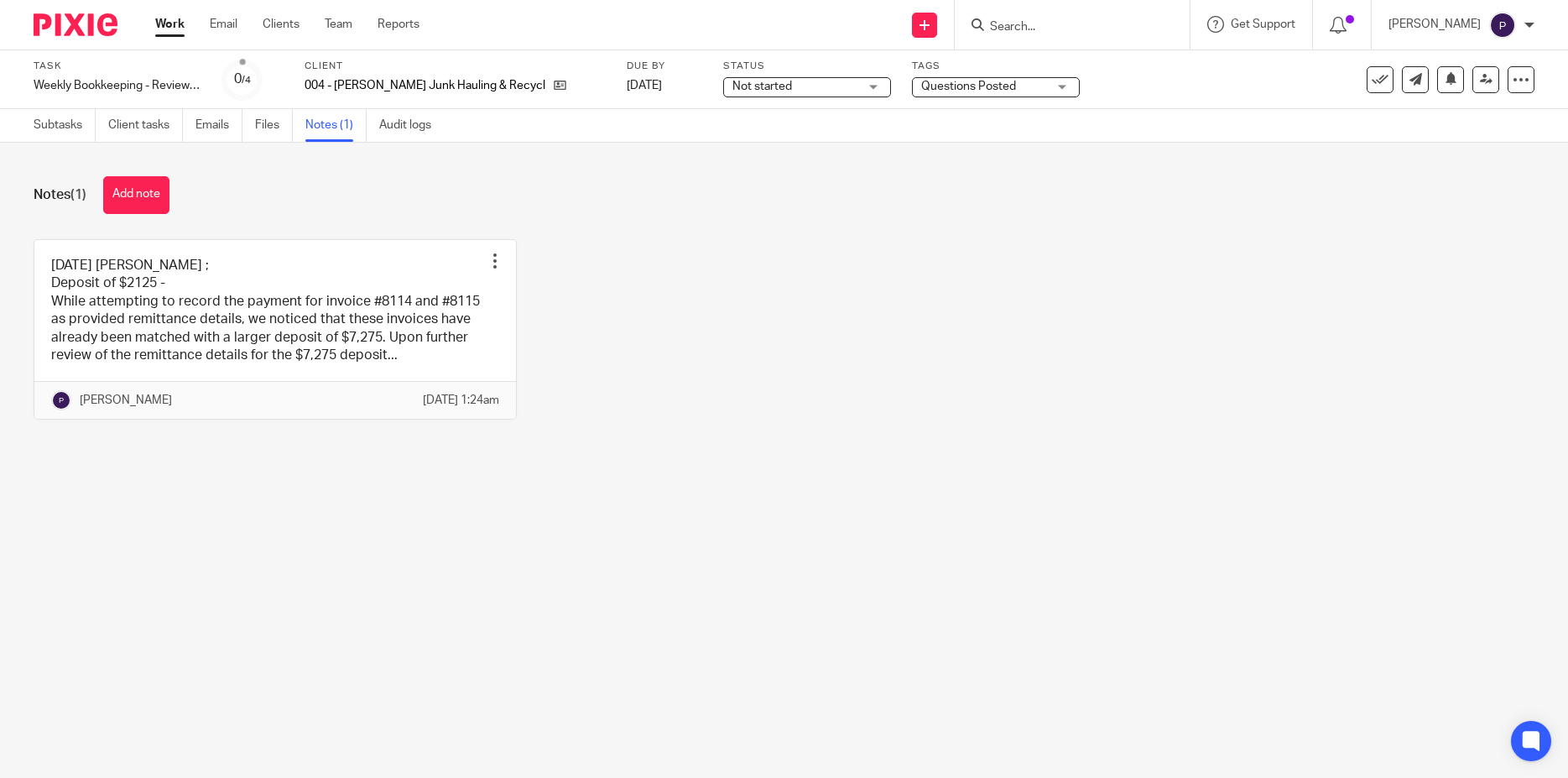
click at [1286, 270] on div "08/22/2025 Penny ; Deposit of $2125 - While attempting to record the payment fo…" at bounding box center [771, 342] width 1528 height 206
click at [1480, 83] on icon at bounding box center [1486, 80] width 13 height 13
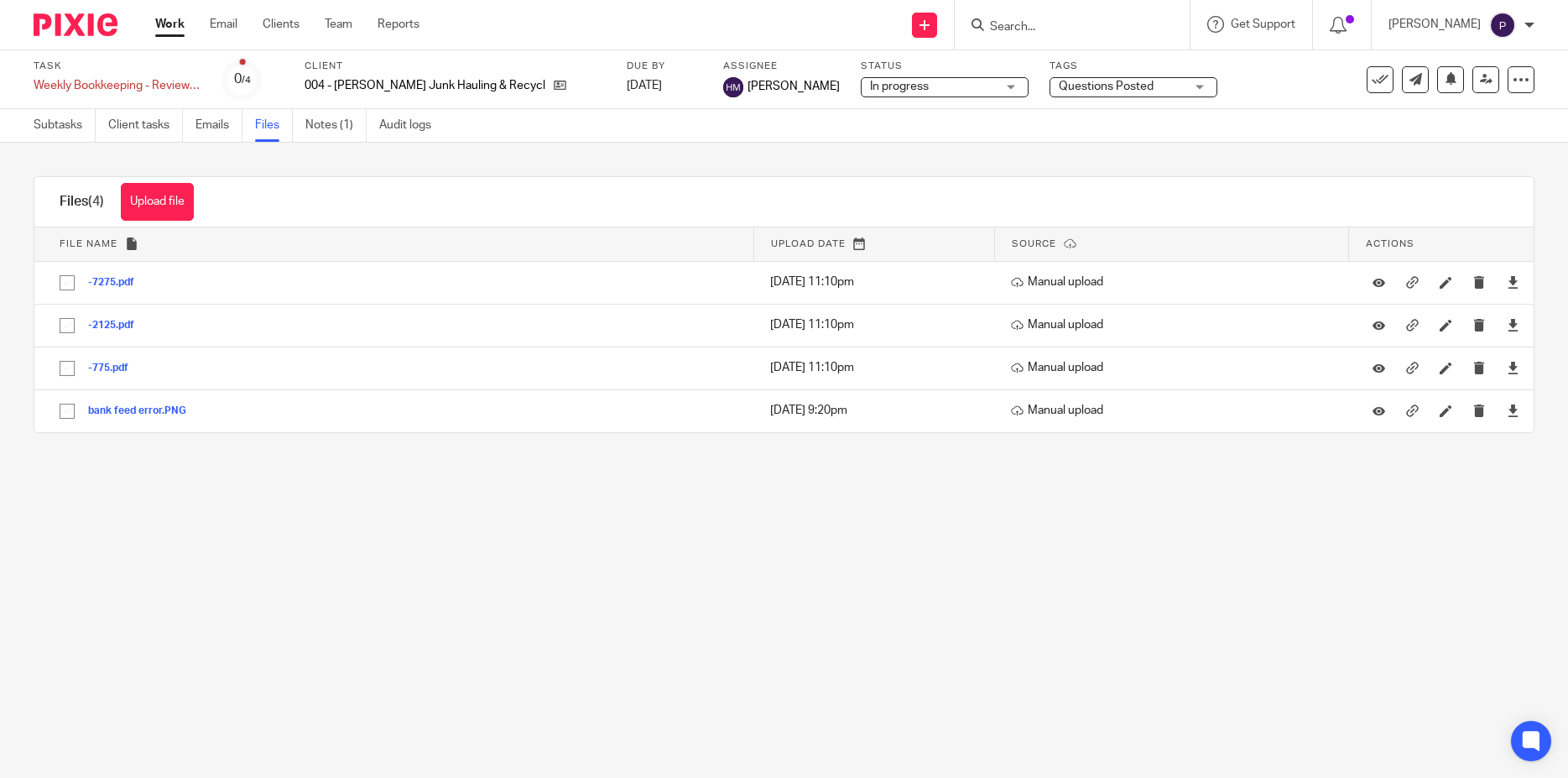
click at [65, 282] on input "checkbox" at bounding box center [67, 283] width 32 height 32
checkbox input "true"
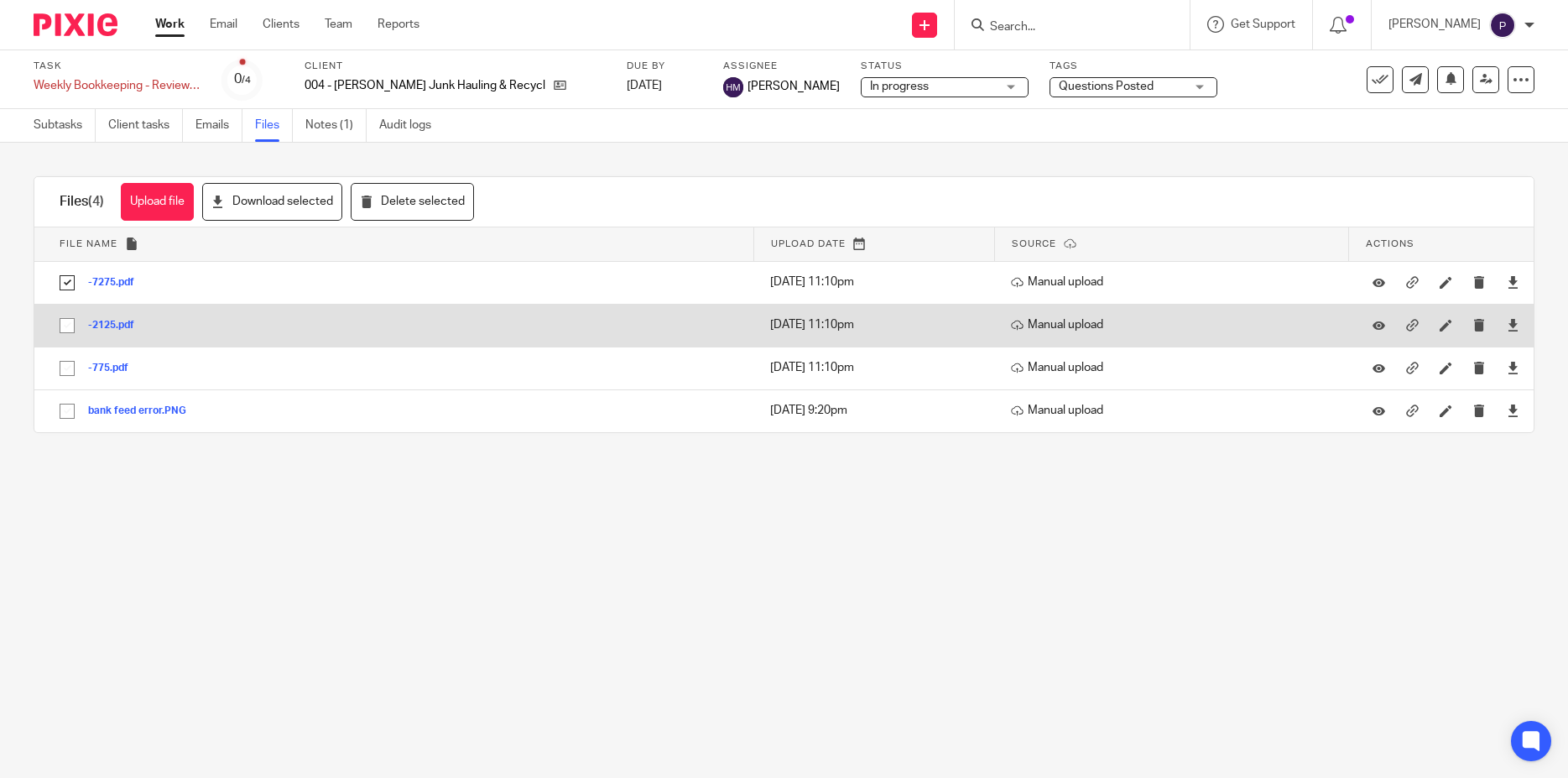
click at [64, 327] on input "checkbox" at bounding box center [67, 326] width 32 height 32
checkbox input "true"
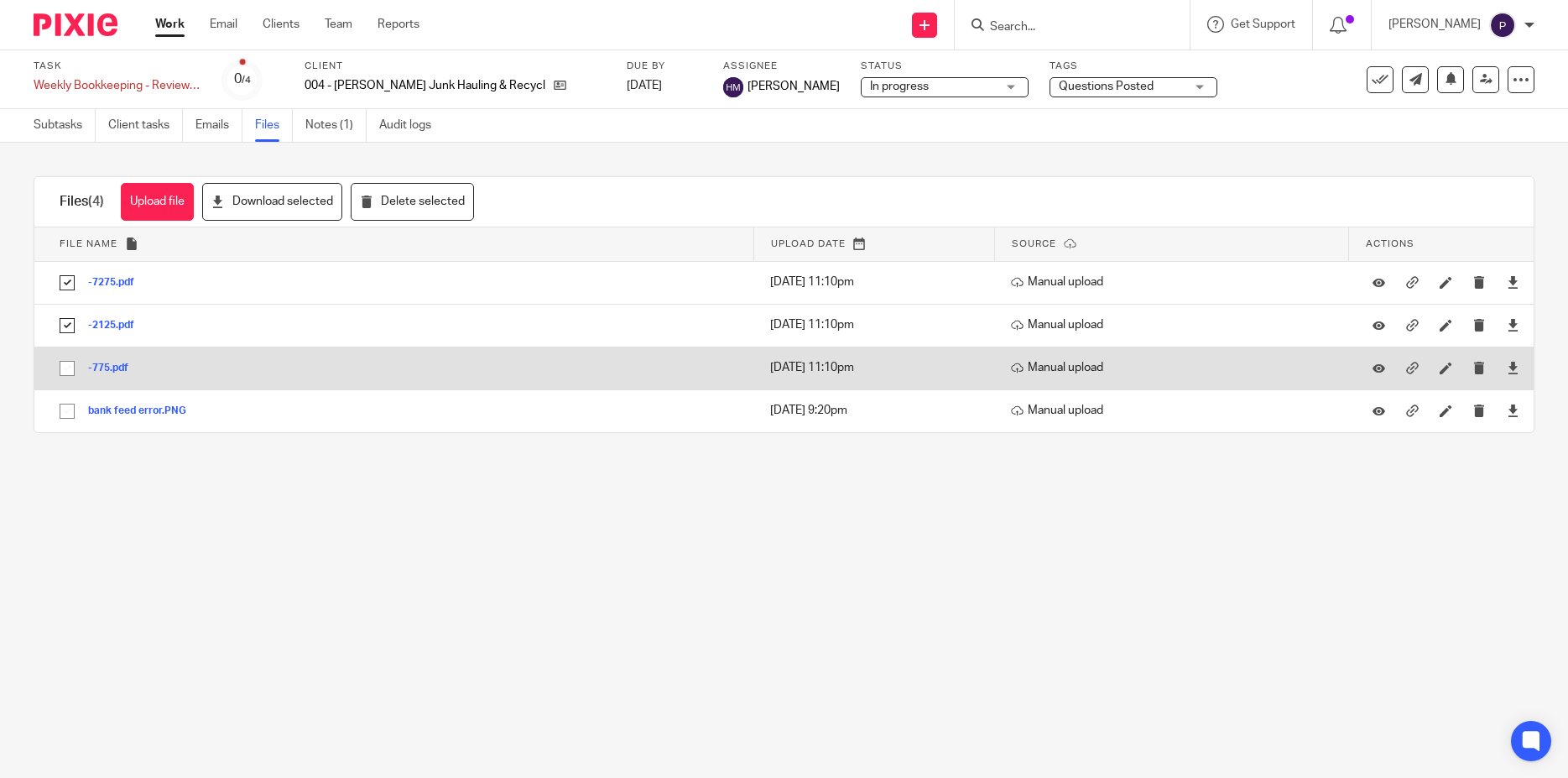
click at [71, 366] on input "checkbox" at bounding box center [67, 368] width 32 height 32
checkbox input "true"
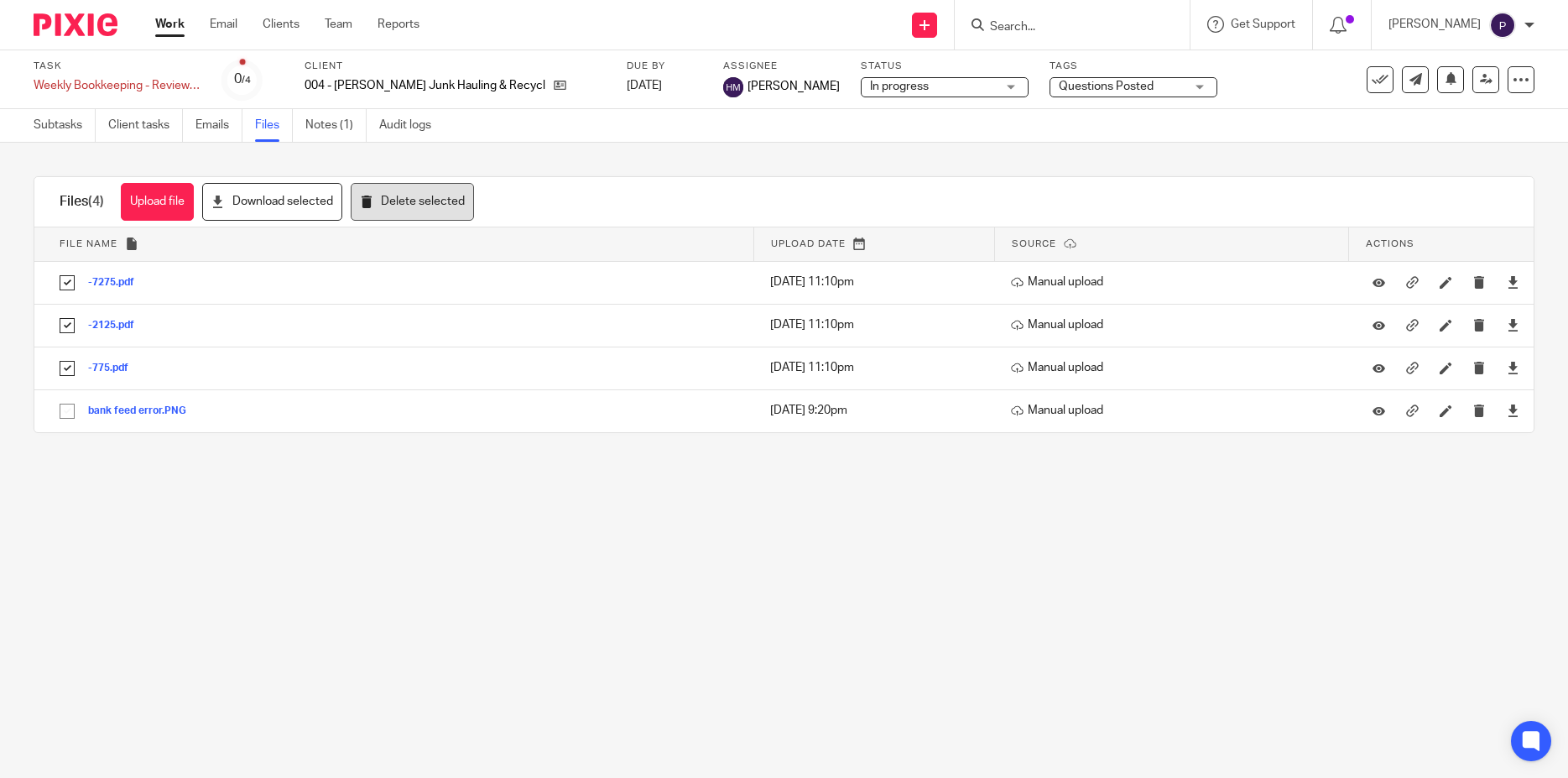
click at [433, 206] on button "Delete selected" at bounding box center [413, 201] width 124 height 38
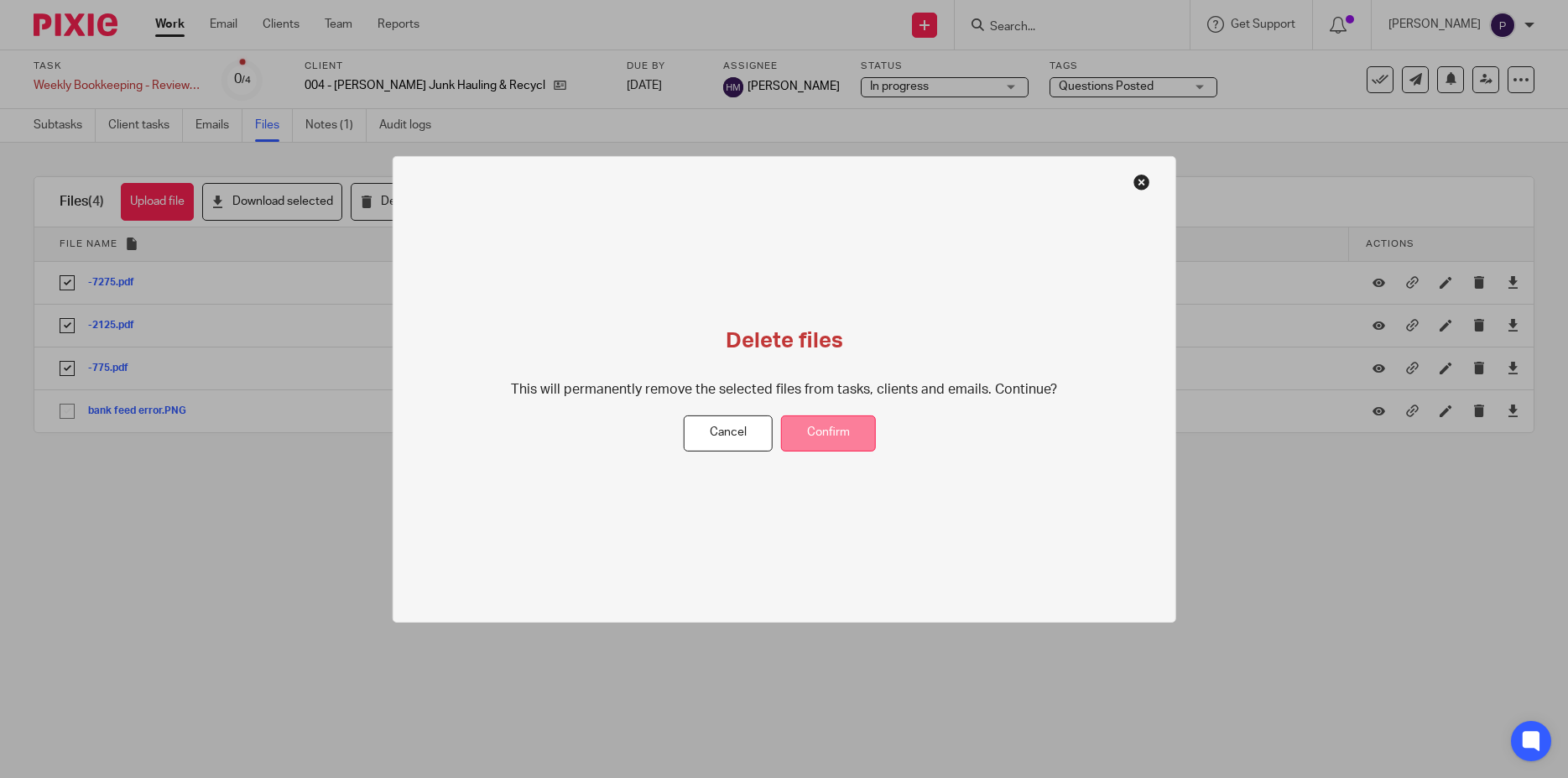
click at [812, 439] on button "Confirm" at bounding box center [828, 433] width 94 height 36
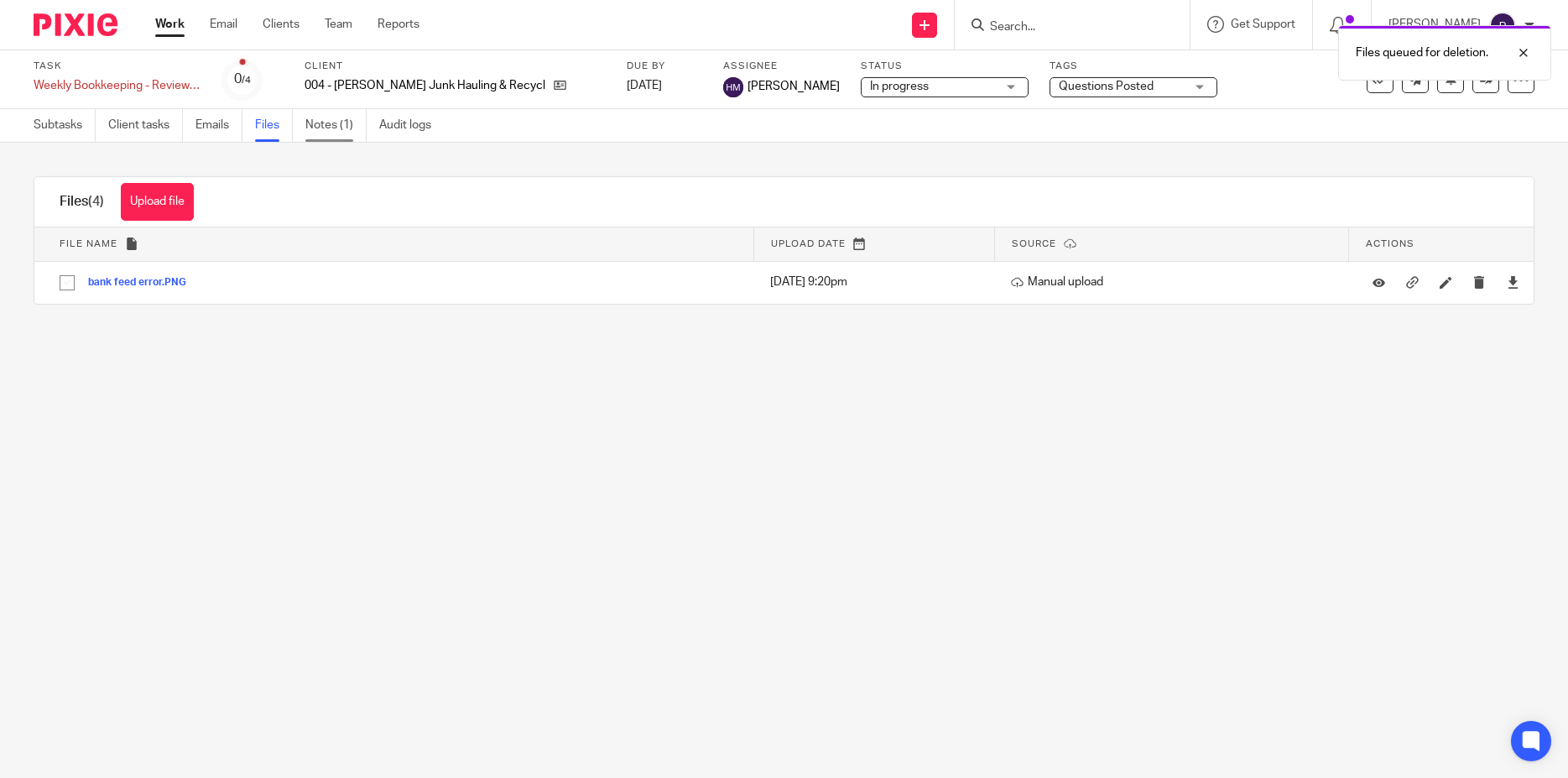
click at [327, 129] on link "Notes (1)" at bounding box center [336, 126] width 61 height 33
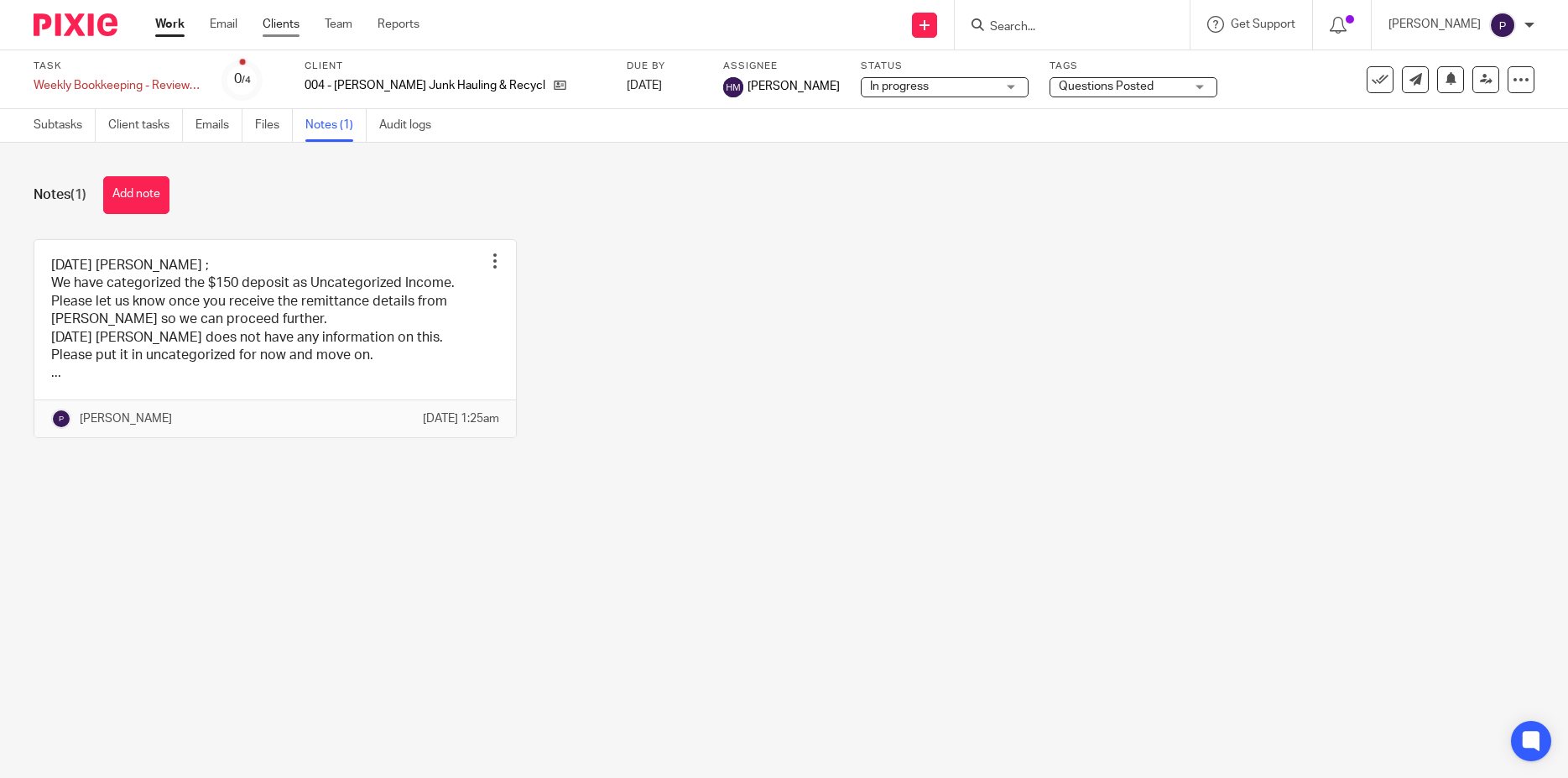
click at [282, 25] on link "Clients" at bounding box center [281, 24] width 37 height 17
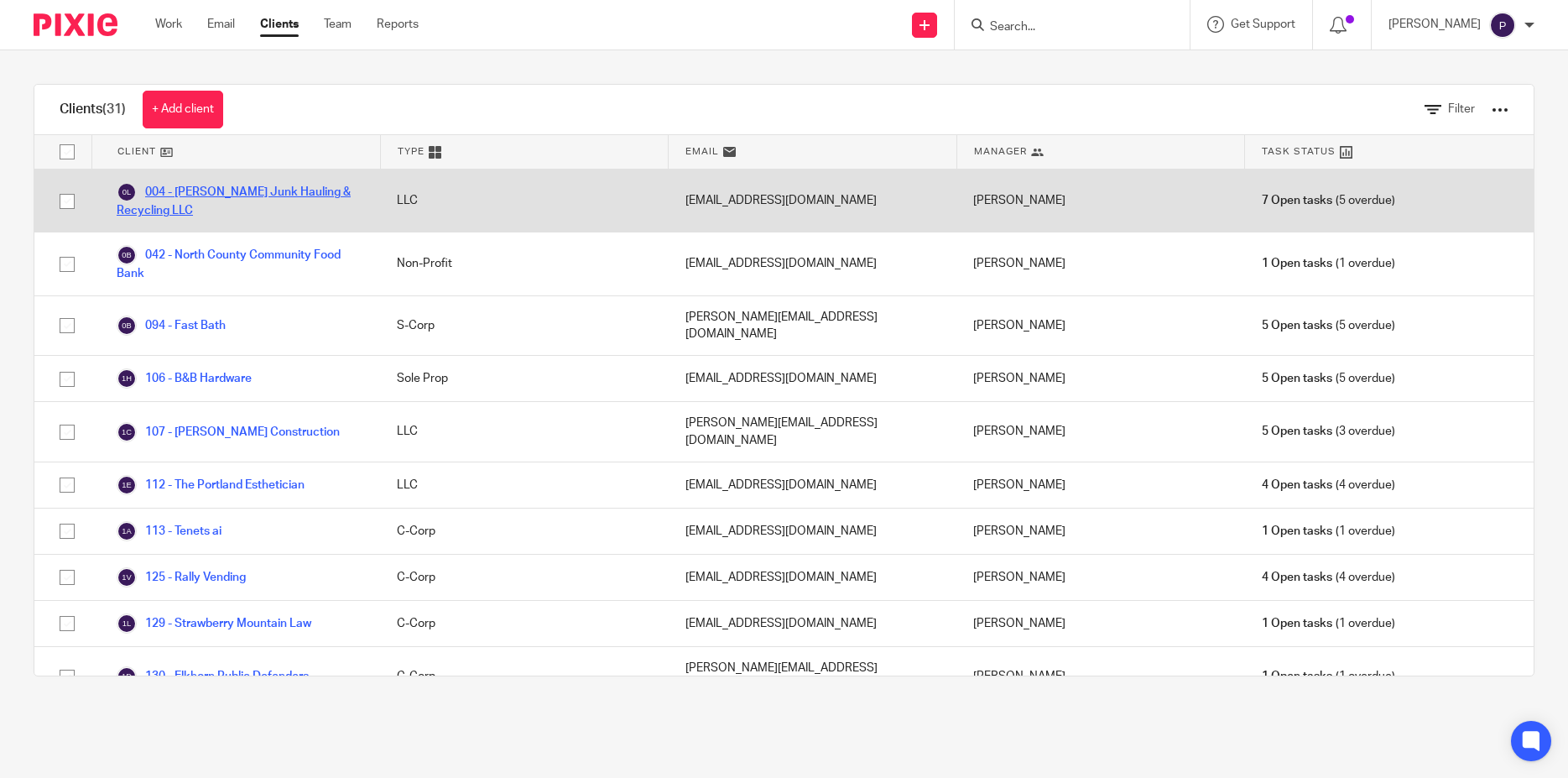
click at [262, 192] on link "004 - [PERSON_NAME] Junk Hauling & Recycling LLC" at bounding box center [239, 201] width 247 height 37
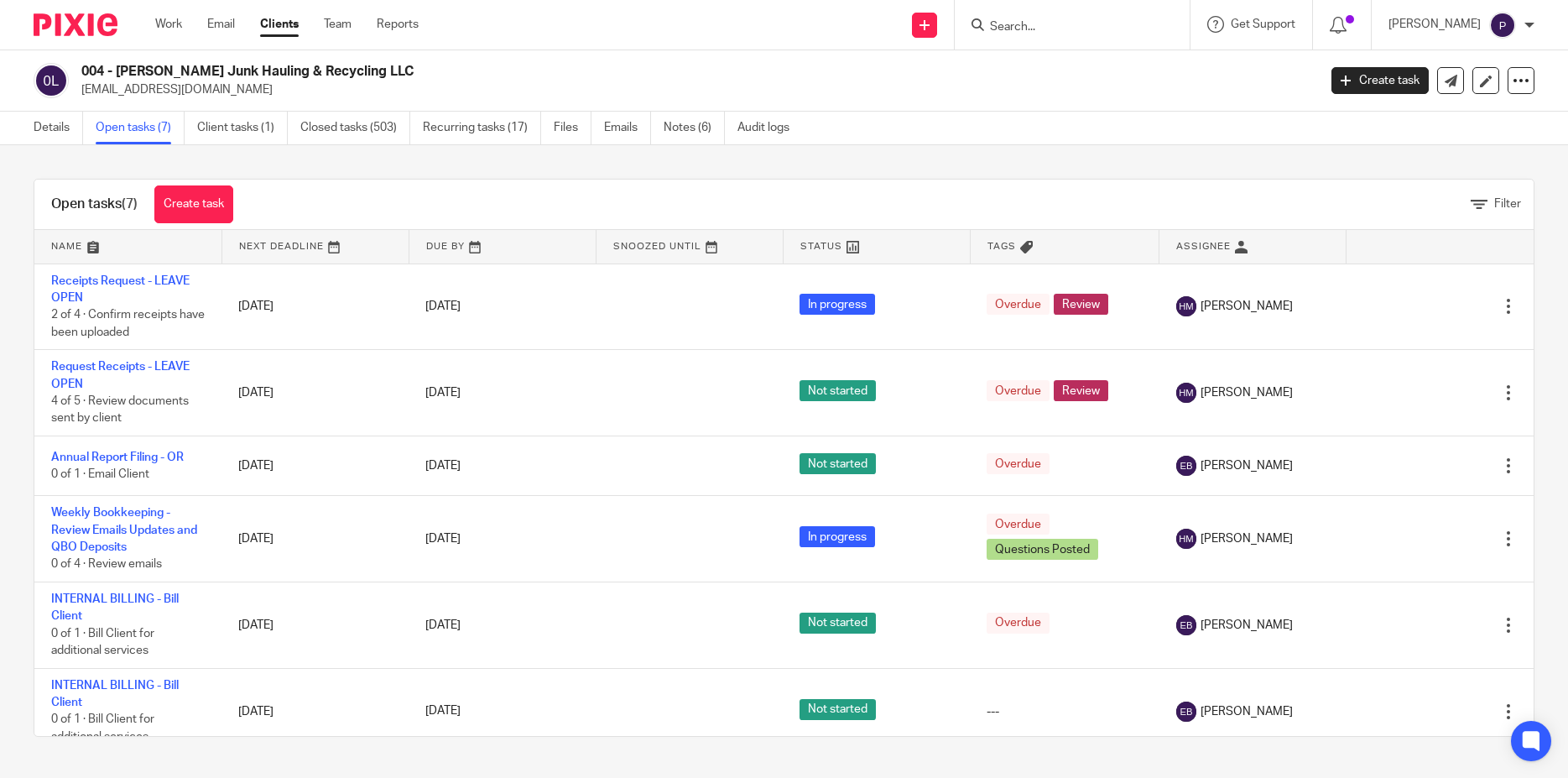
scroll to position [106, 0]
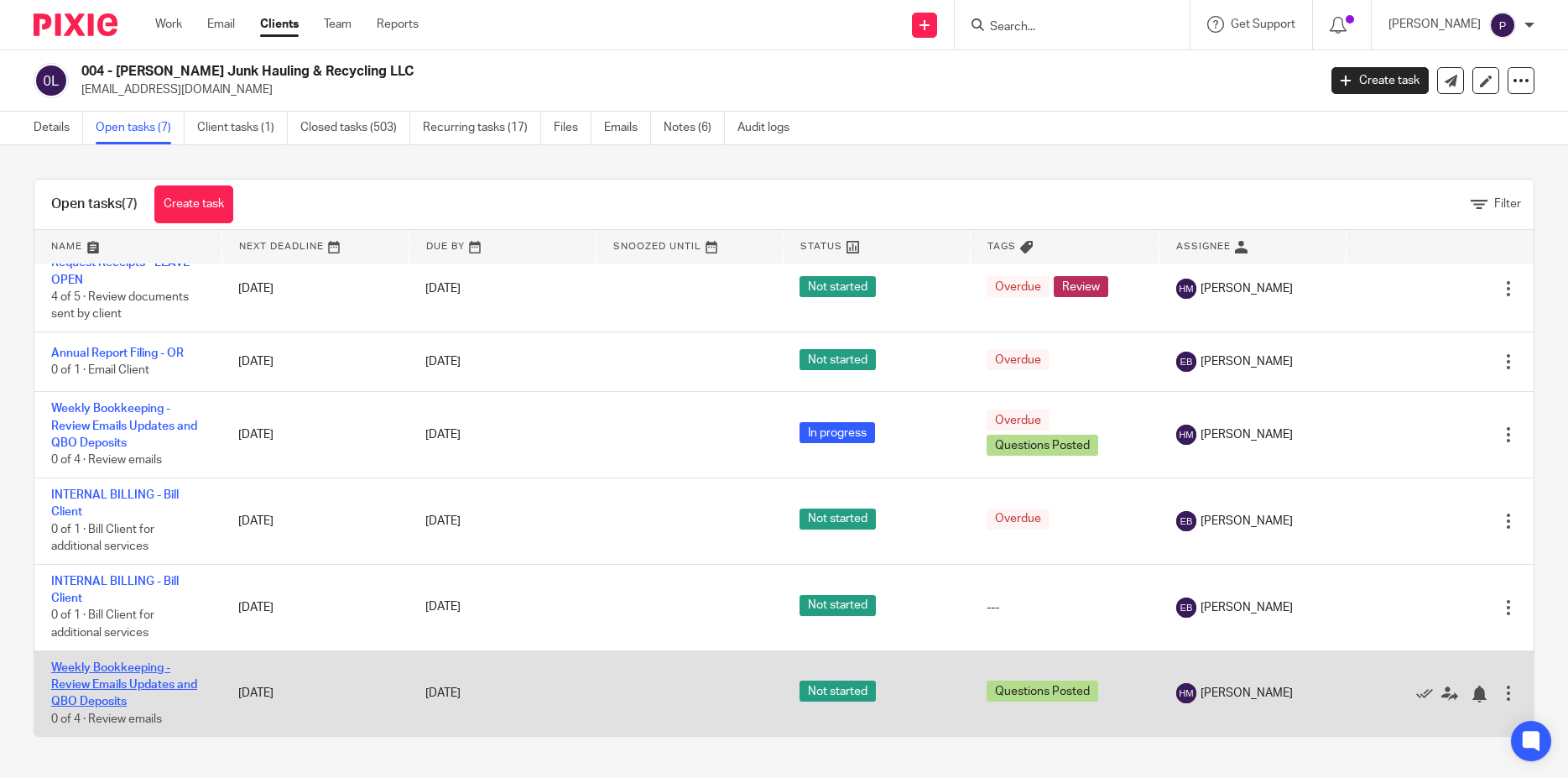
click at [121, 672] on link "Weekly Bookkeeping - Review Emails Updates and QBO Deposits" at bounding box center [124, 685] width 146 height 46
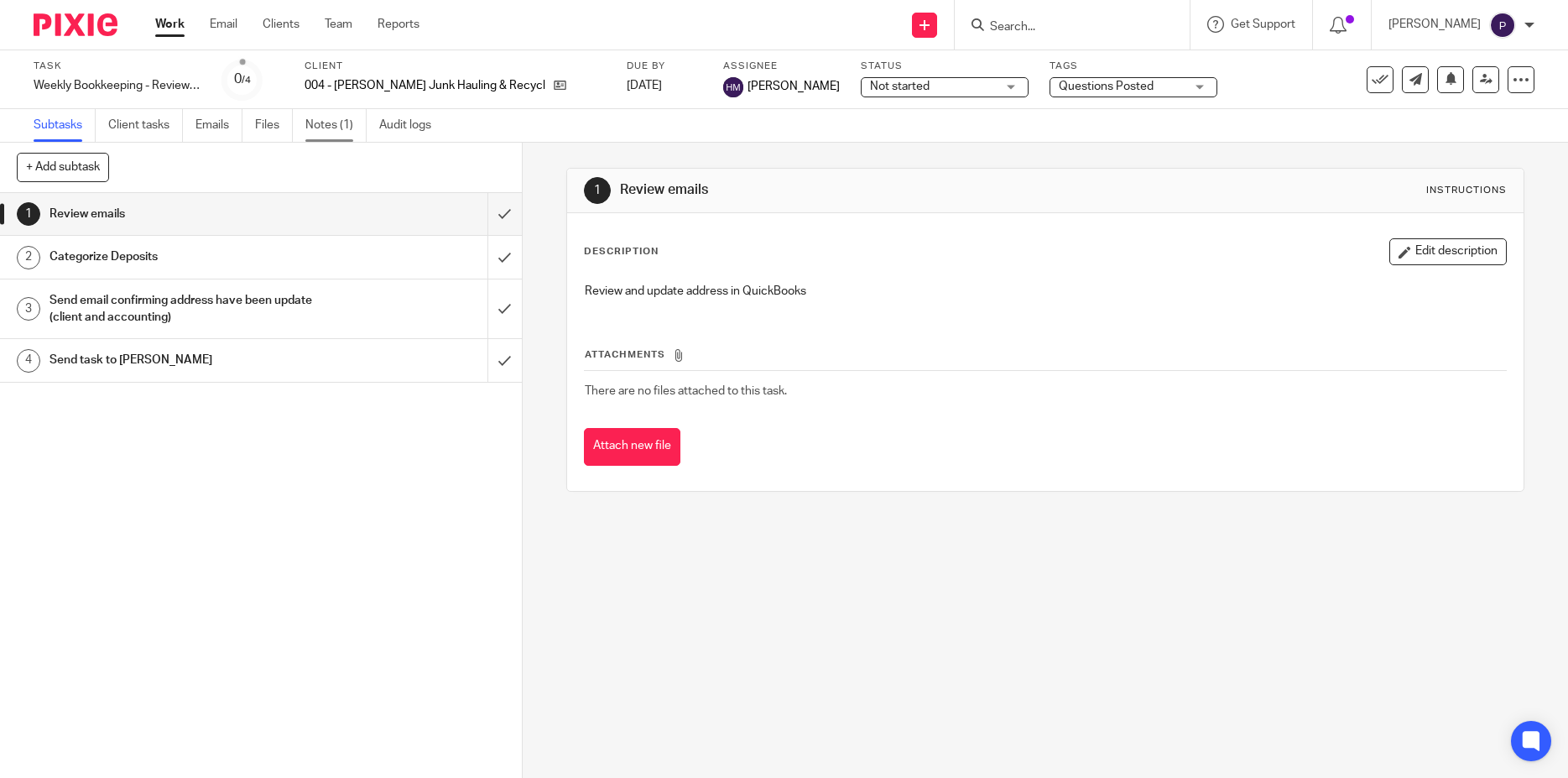
click at [338, 127] on link "Notes (1)" at bounding box center [336, 126] width 61 height 33
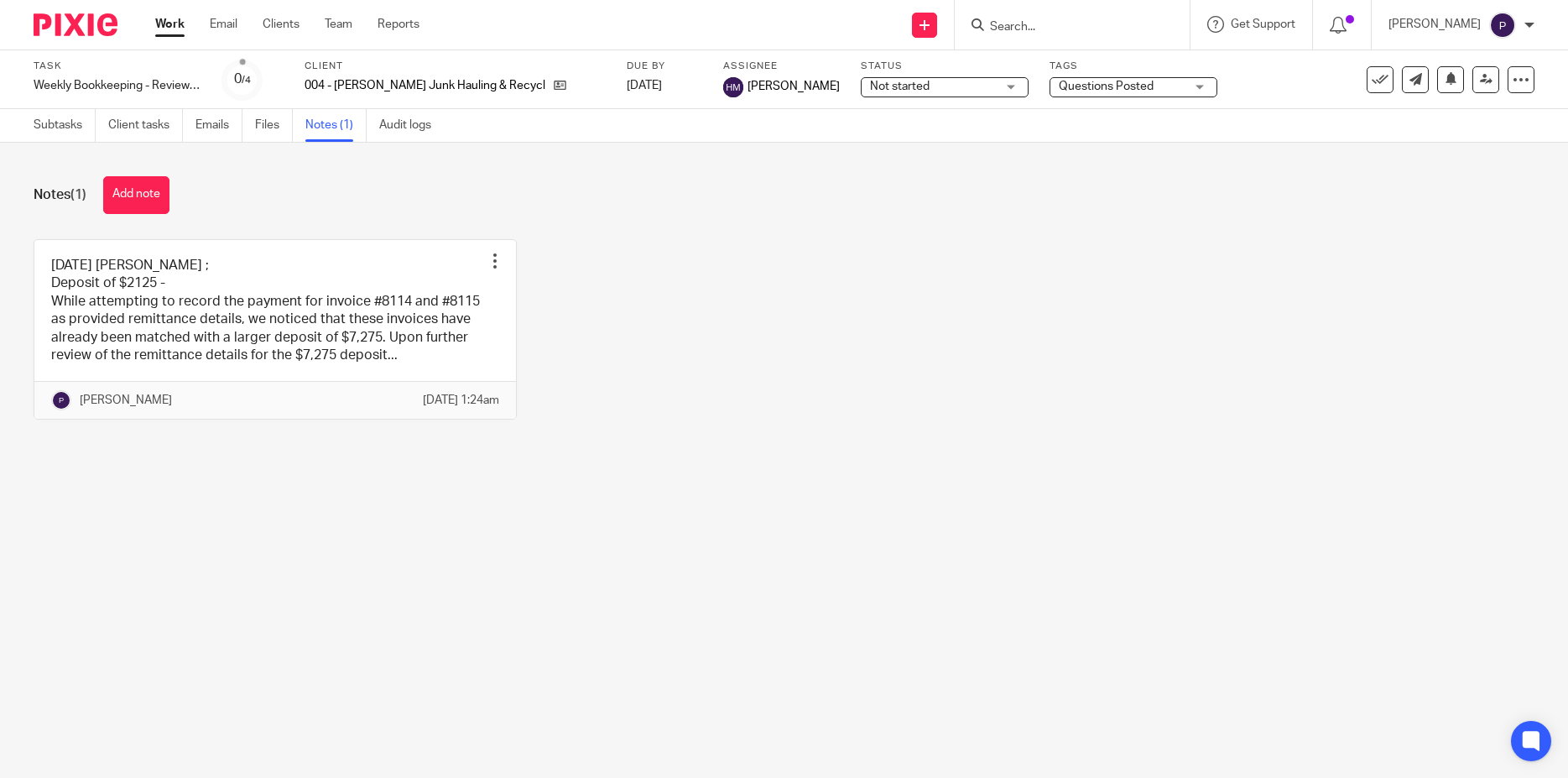
click at [174, 31] on link "Work" at bounding box center [170, 24] width 29 height 17
